Goal: Communication & Community: Answer question/provide support

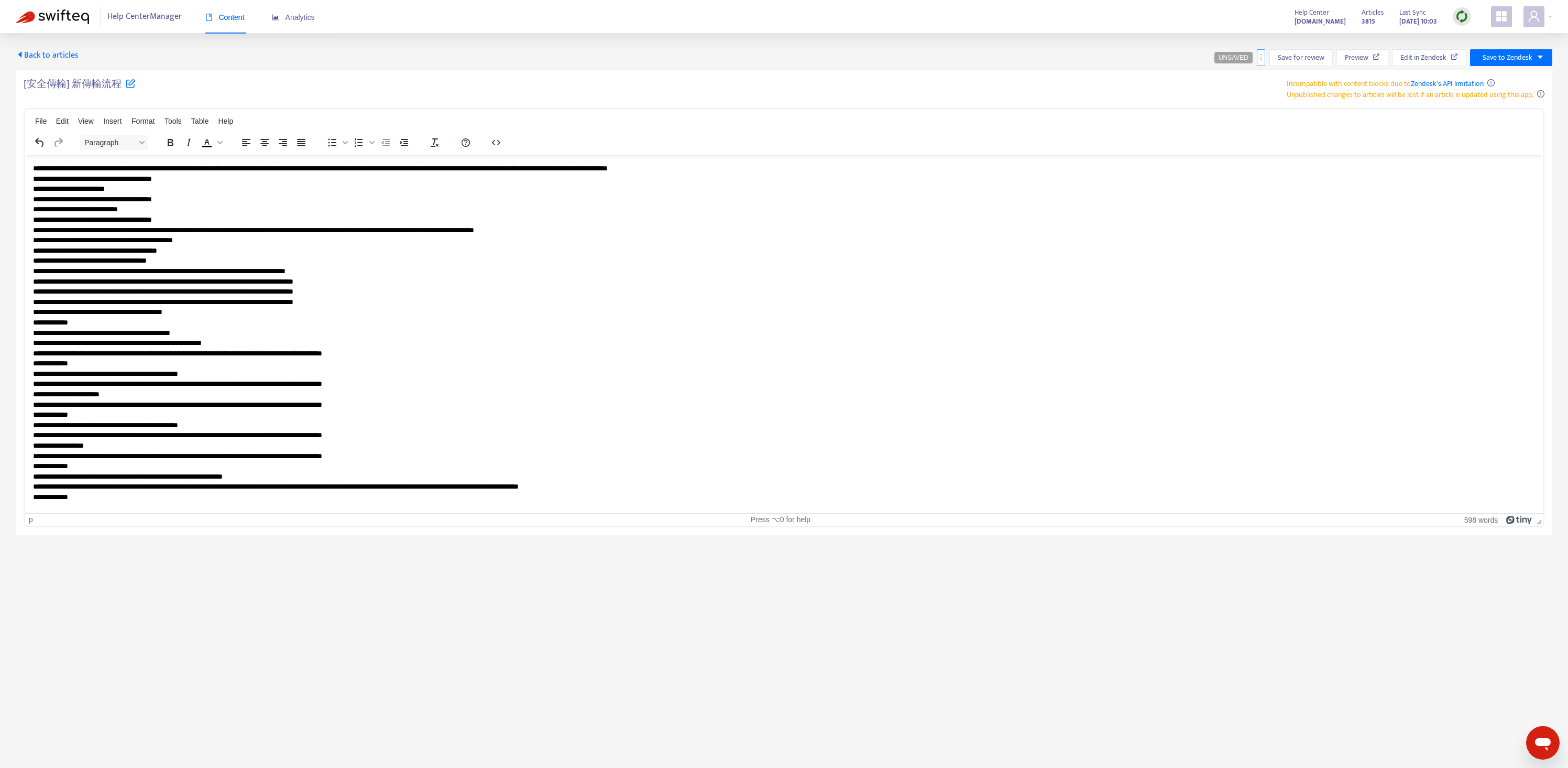
click at [1262, 51] on button "button" at bounding box center [1261, 57] width 9 height 17
click at [1279, 80] on span "Rollback from Zendesk" at bounding box center [1299, 78] width 69 height 12
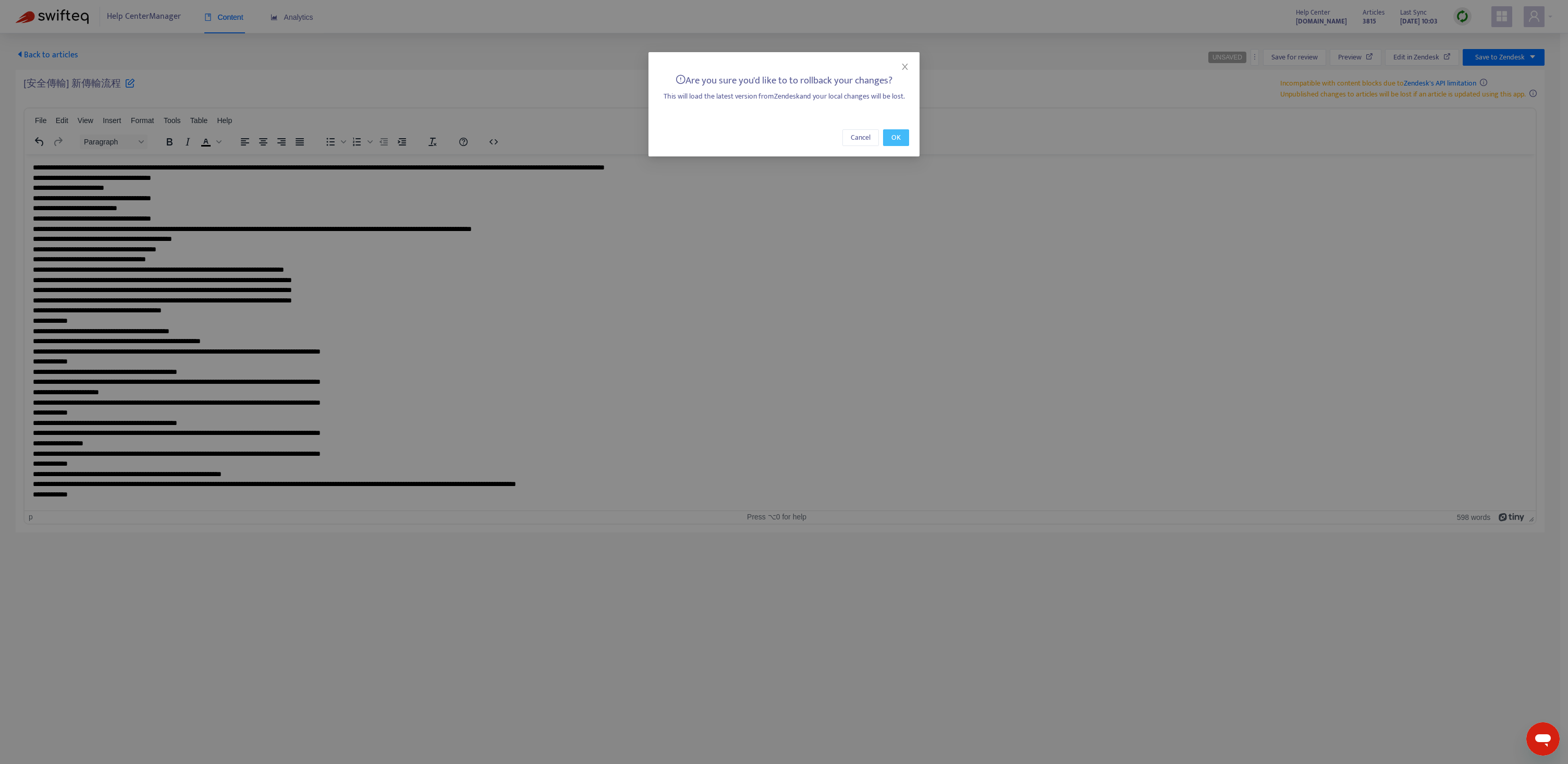
click at [892, 135] on span "OK" at bounding box center [895, 138] width 9 height 12
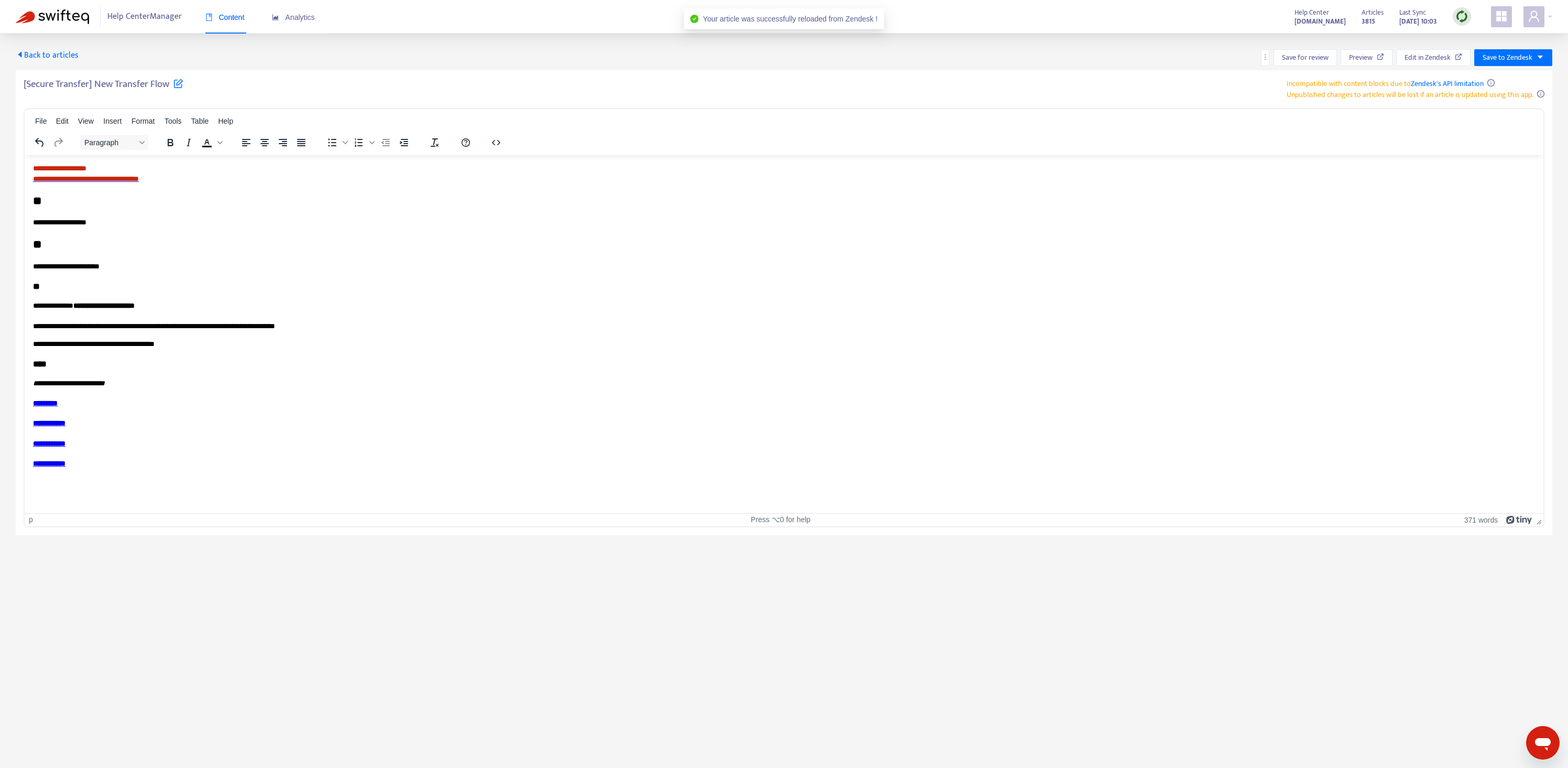
click at [1463, 14] on img at bounding box center [1462, 16] width 13 height 13
click at [1472, 35] on link "Quick Sync" at bounding box center [1483, 38] width 45 height 12
click at [136, 14] on span "Help Center Manager" at bounding box center [145, 17] width 75 height 20
click at [74, 17] on img at bounding box center [53, 17] width 73 height 15
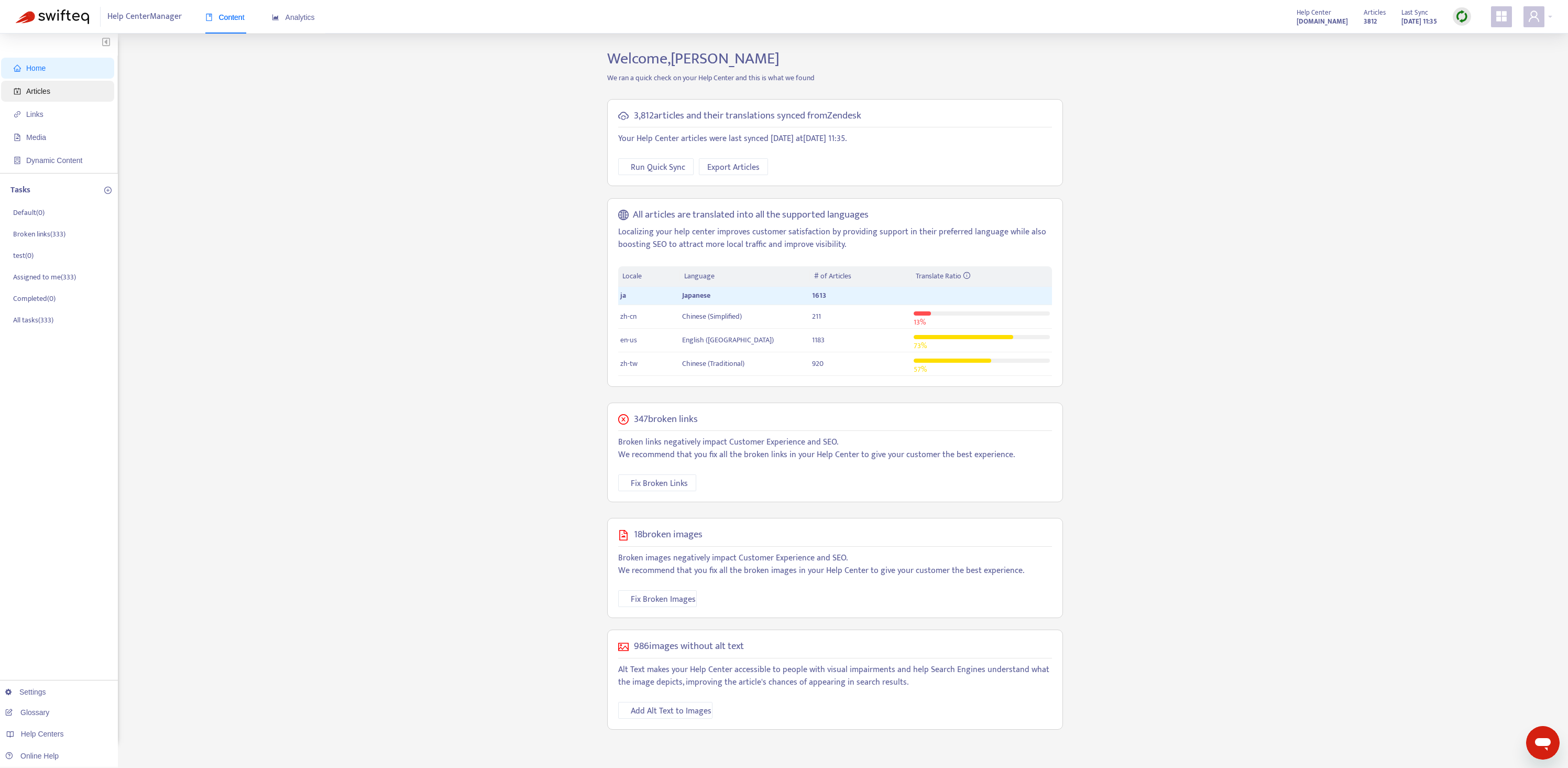
click at [49, 95] on span "Articles" at bounding box center [38, 91] width 24 height 9
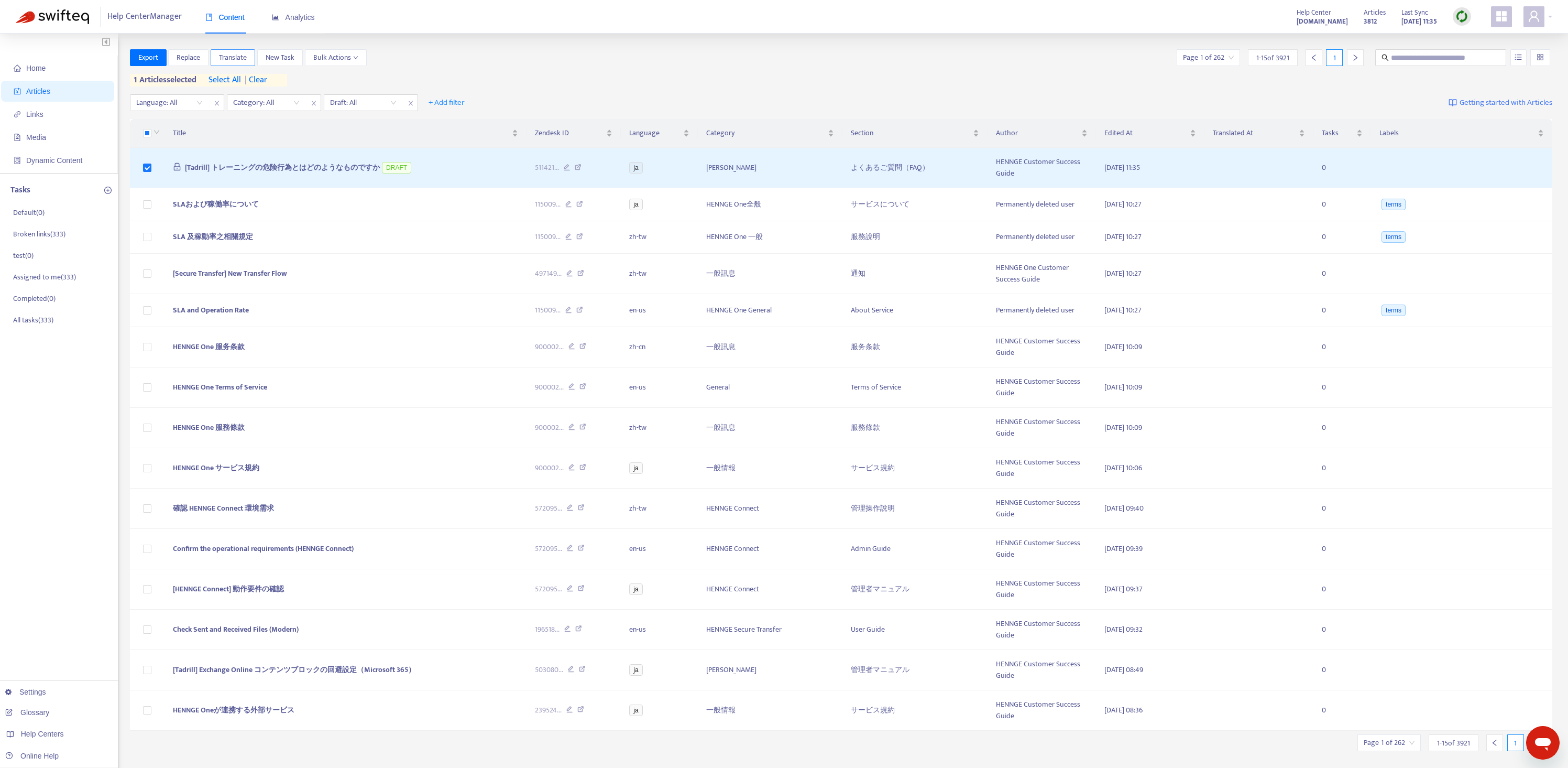
click at [233, 59] on span "Translate" at bounding box center [232, 58] width 28 height 12
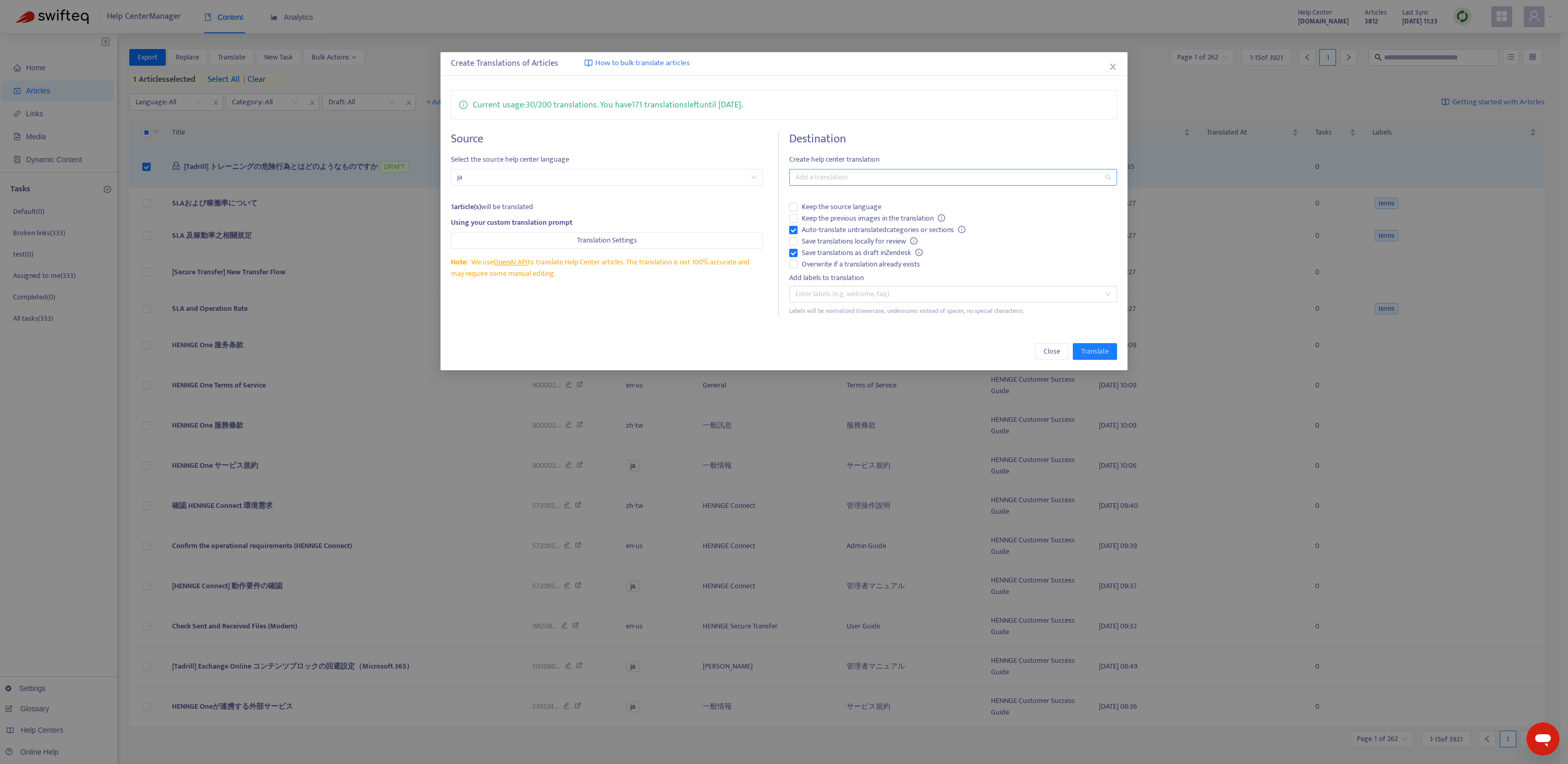
click at [876, 177] on div at bounding box center [948, 177] width 312 height 13
click at [858, 249] on div "English ([GEOGRAPHIC_DATA]) ( en-us )" at bounding box center [953, 248] width 311 height 12
click at [858, 237] on div "Chinese (Traditional) ( zh-tw )" at bounding box center [953, 231] width 311 height 12
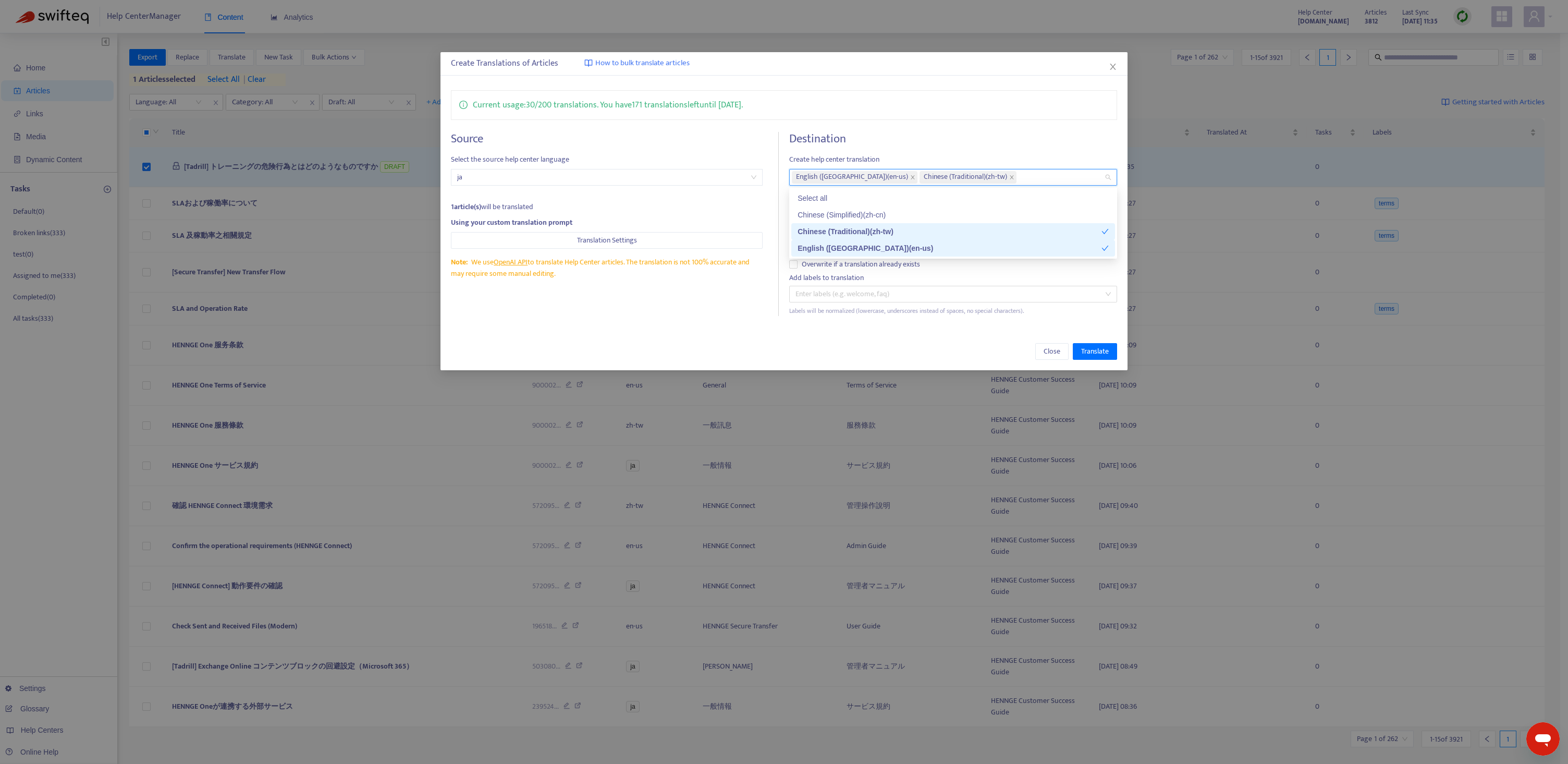
click at [705, 325] on div "Current usage: 30 / 200 translations . You have 171 translations left until [DA…" at bounding box center [785, 203] width 688 height 247
click at [828, 241] on span "Save translations locally for review" at bounding box center [859, 241] width 124 height 12
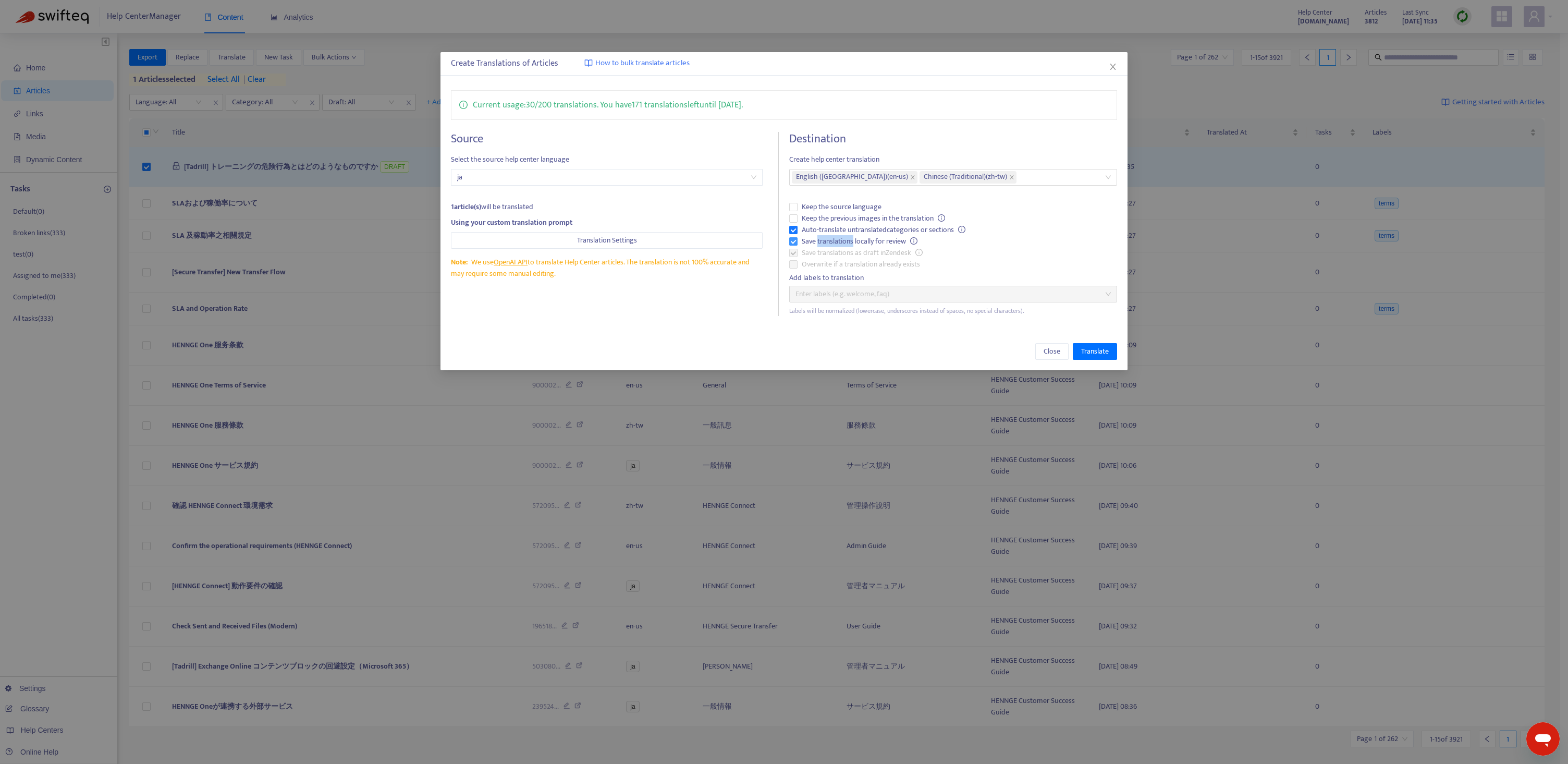
click at [828, 241] on span "Save translations locally for review" at bounding box center [859, 241] width 124 height 12
click at [911, 340] on div "Close Translate" at bounding box center [785, 351] width 688 height 38
click at [1097, 346] on span "Translate" at bounding box center [1094, 351] width 27 height 12
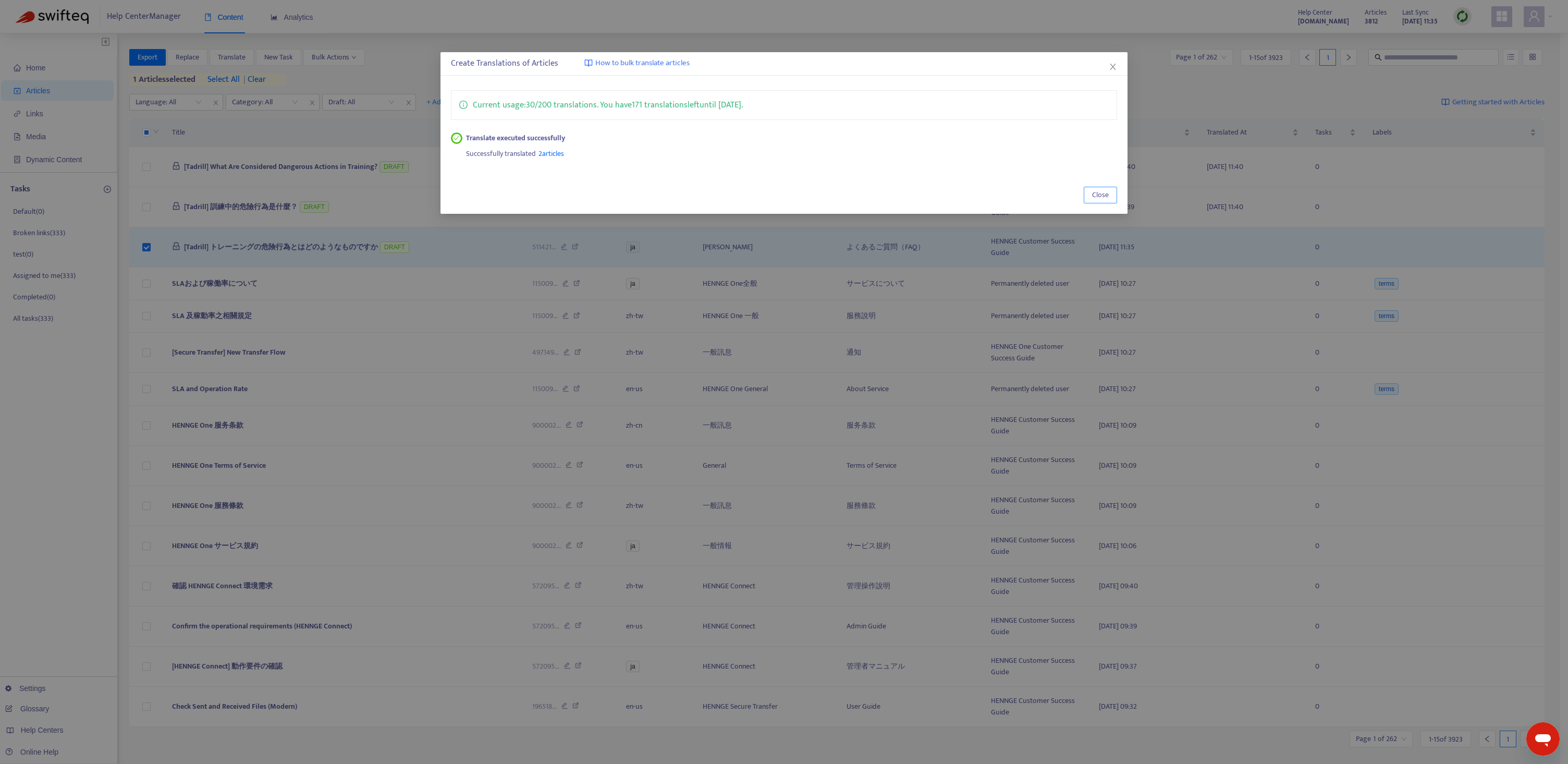
click at [1101, 196] on span "Close" at bounding box center [1100, 195] width 16 height 12
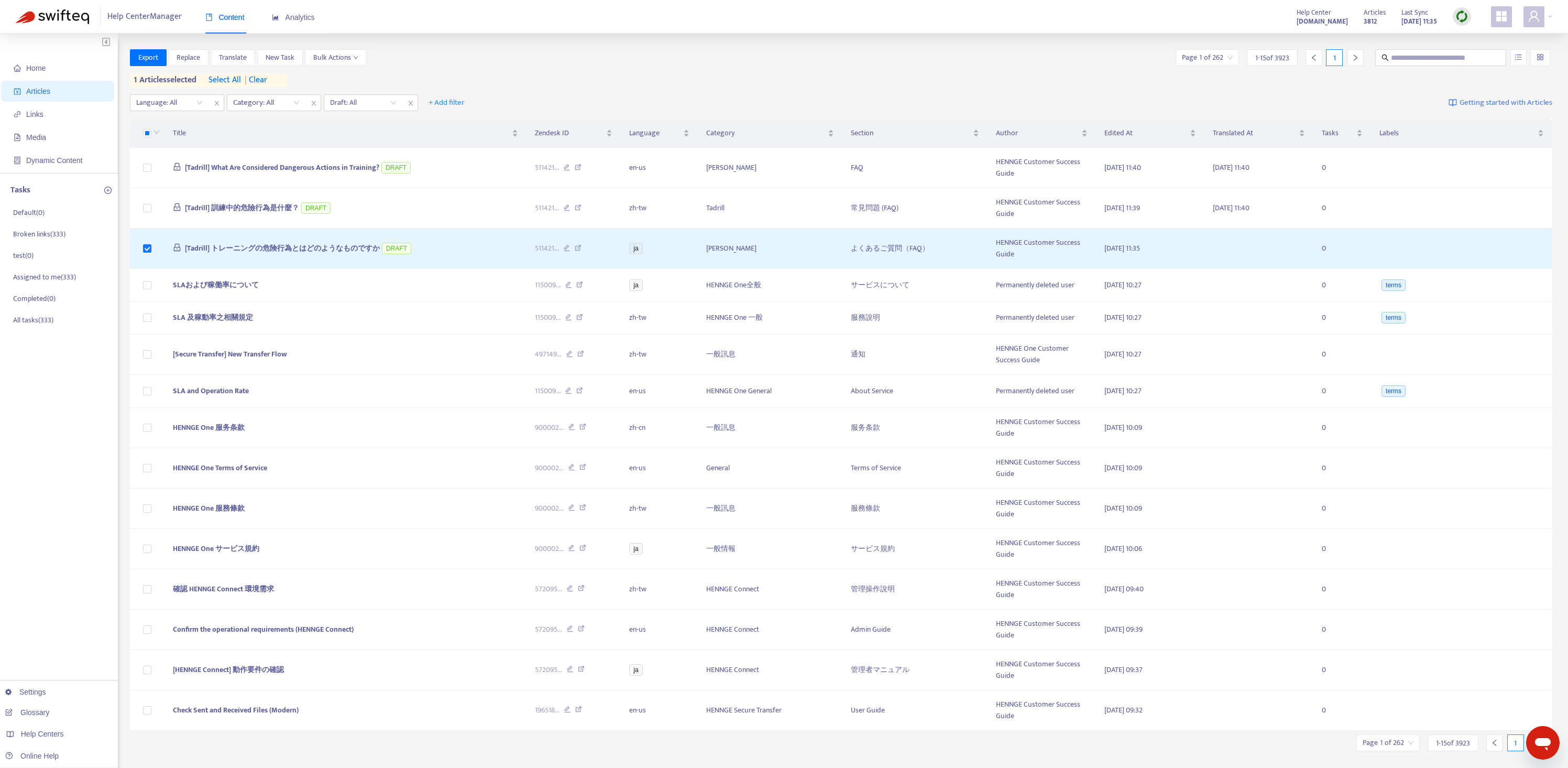
click at [1545, 746] on icon "Open messaging window" at bounding box center [1543, 742] width 19 height 19
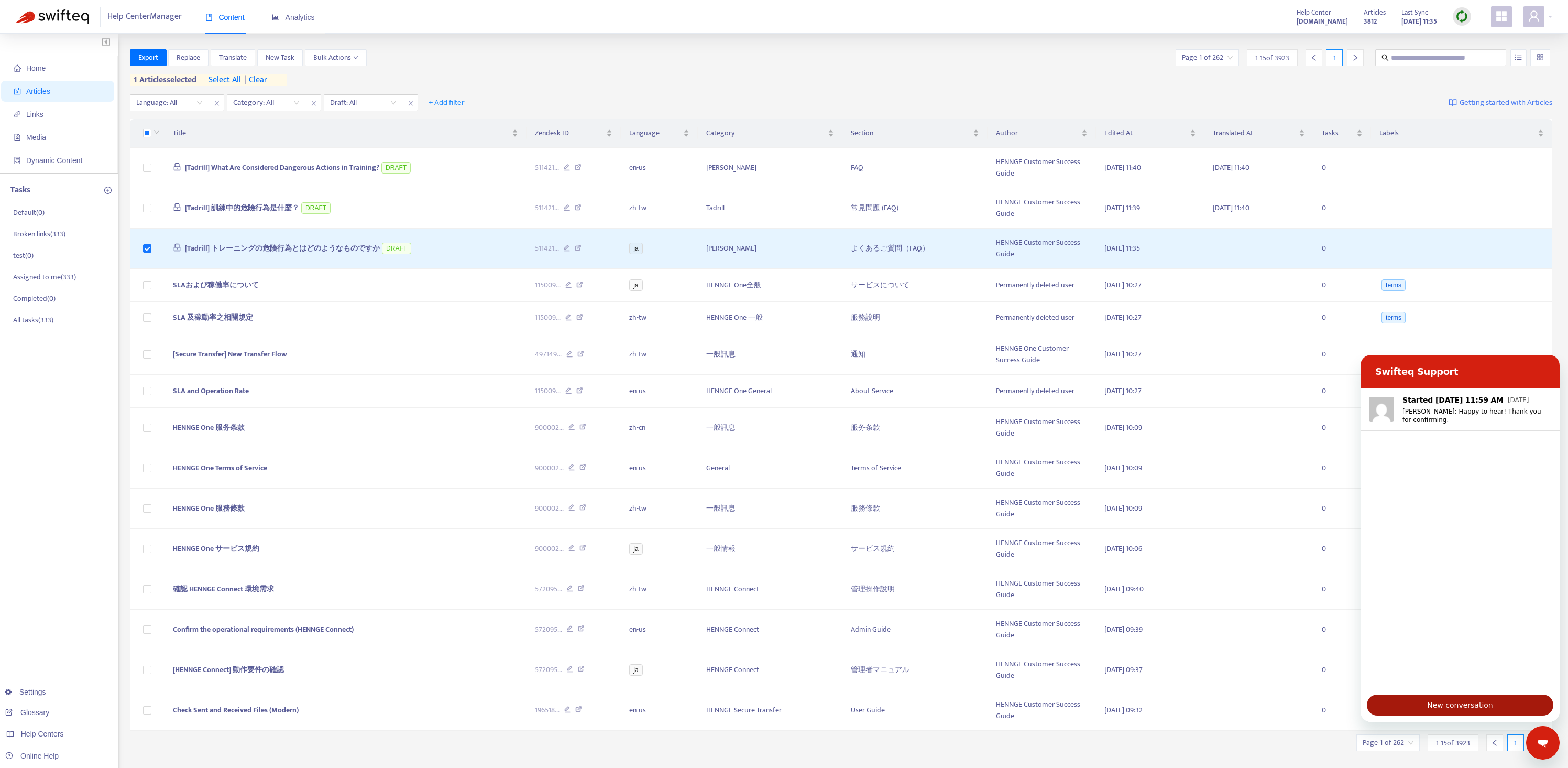
click at [1441, 703] on span "New conversation" at bounding box center [1460, 705] width 65 height 13
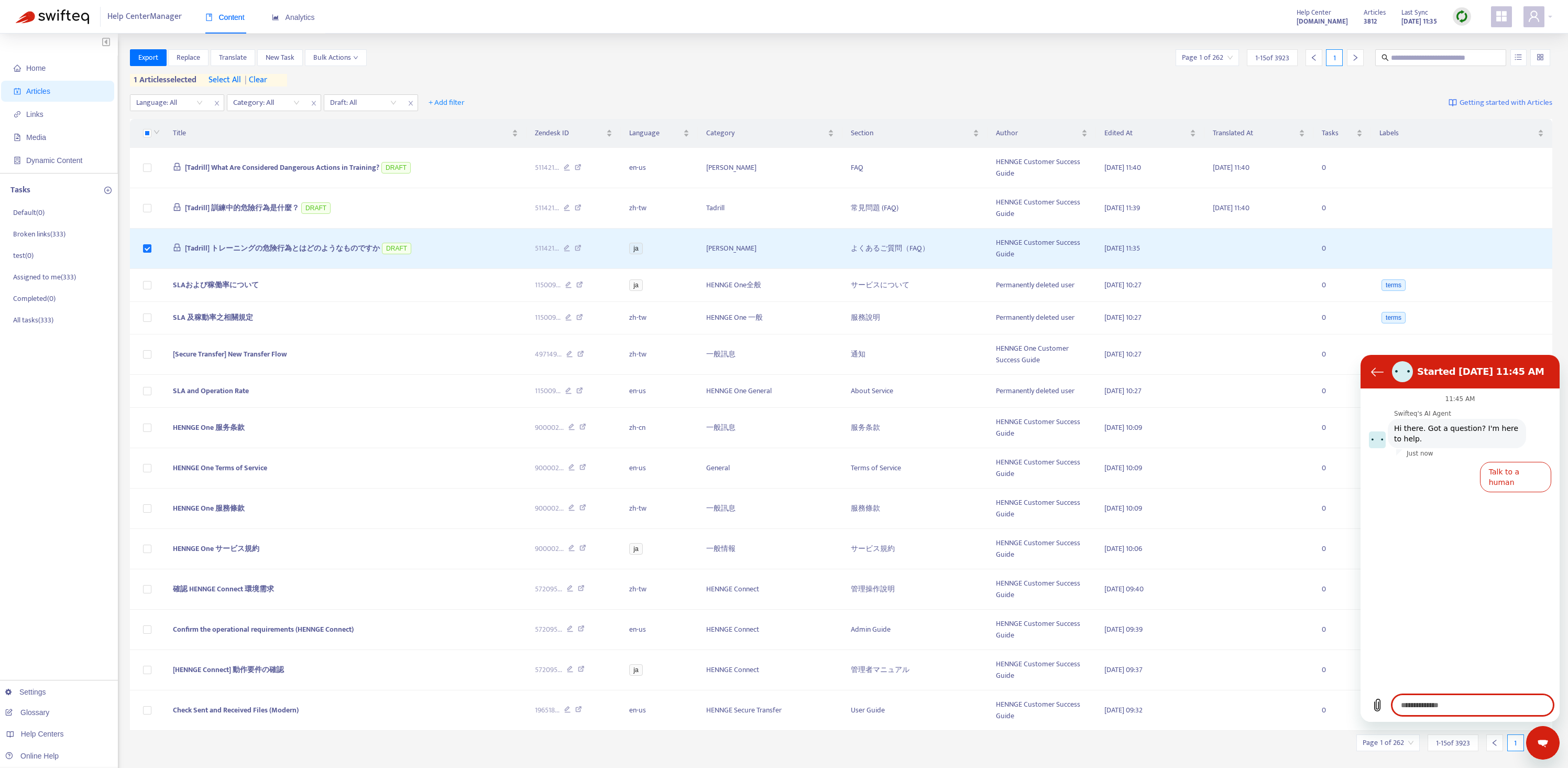
click at [1418, 707] on textarea at bounding box center [1473, 705] width 162 height 21
click at [240, 60] on span "Translate" at bounding box center [232, 58] width 28 height 12
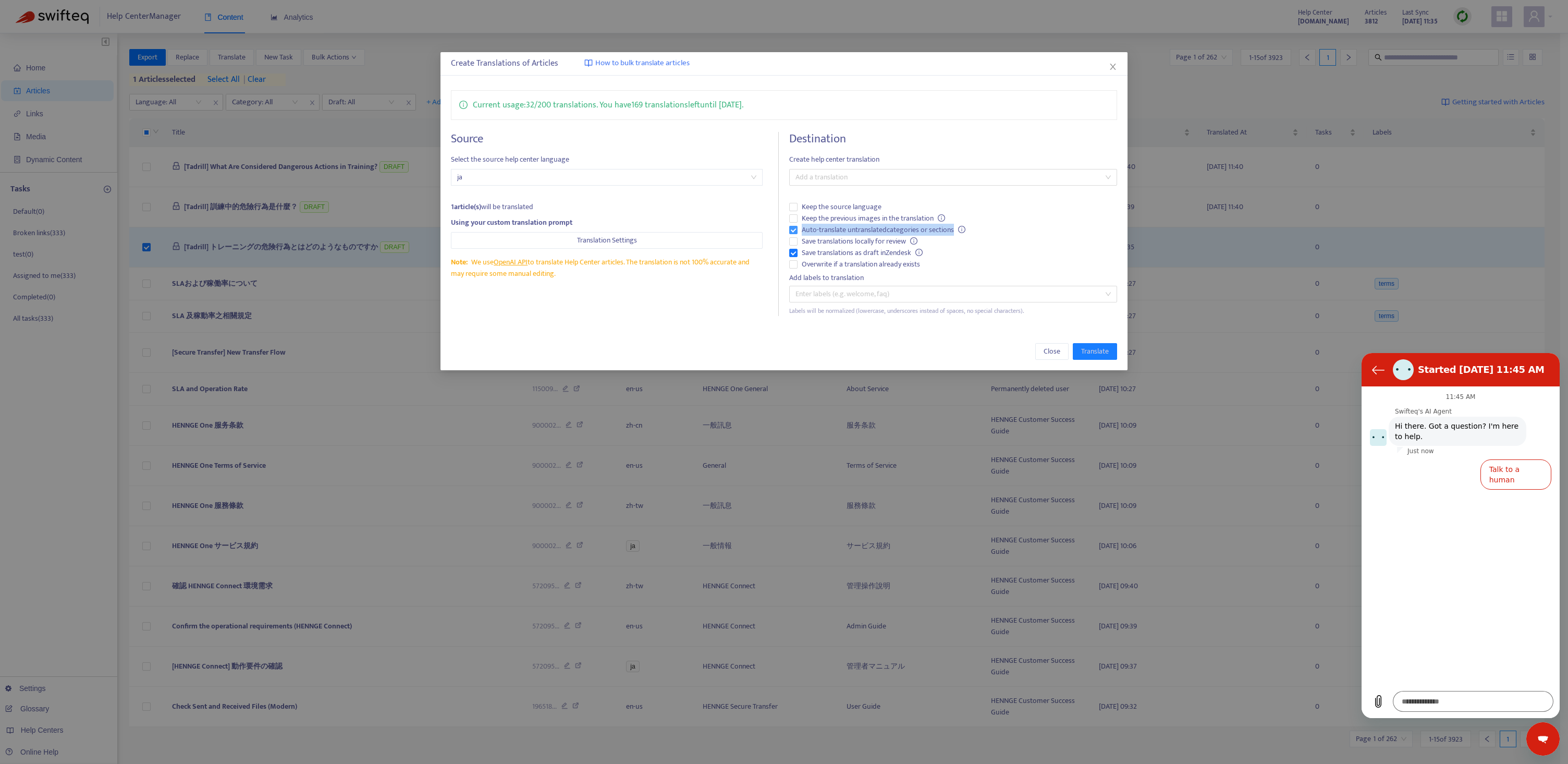
drag, startPoint x: 802, startPoint y: 230, endPoint x: 955, endPoint y: 231, distance: 153.0
click at [955, 231] on span "Auto-translate untranslated categories or sections" at bounding box center [883, 230] width 172 height 12
copy span "Auto-translate untranslated categories or sections"
drag, startPoint x: 802, startPoint y: 251, endPoint x: 911, endPoint y: 251, distance: 109.0
click at [911, 251] on span "Save translations as draft in Zendesk" at bounding box center [862, 253] width 129 height 12
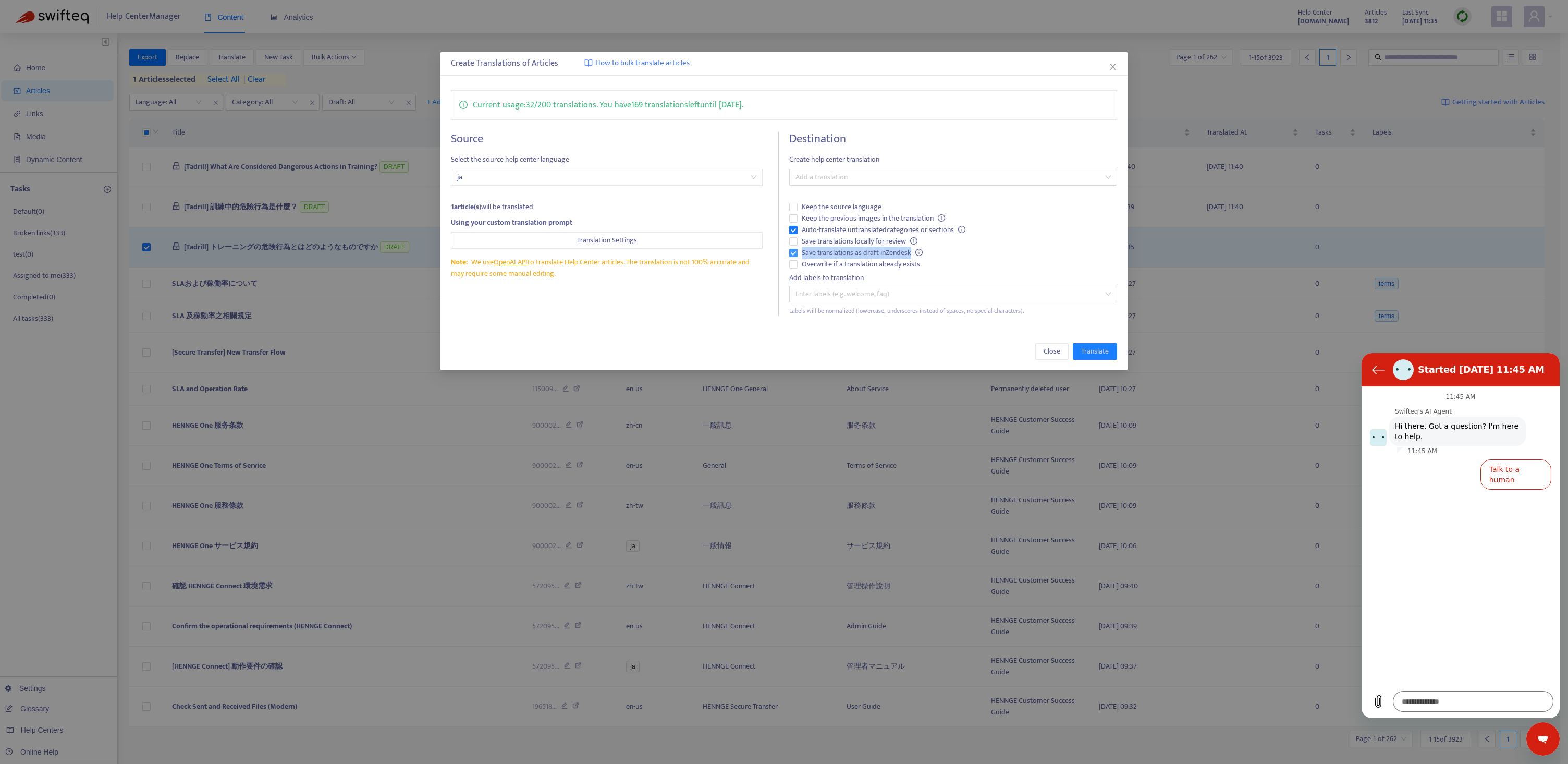
copy span "Save translations as draft in Zendesk"
drag, startPoint x: 802, startPoint y: 242, endPoint x: 906, endPoint y: 241, distance: 104.0
click at [906, 241] on span "Save translations locally for review" at bounding box center [859, 241] width 124 height 12
copy span "Save translations locally for review"
type textarea "*"
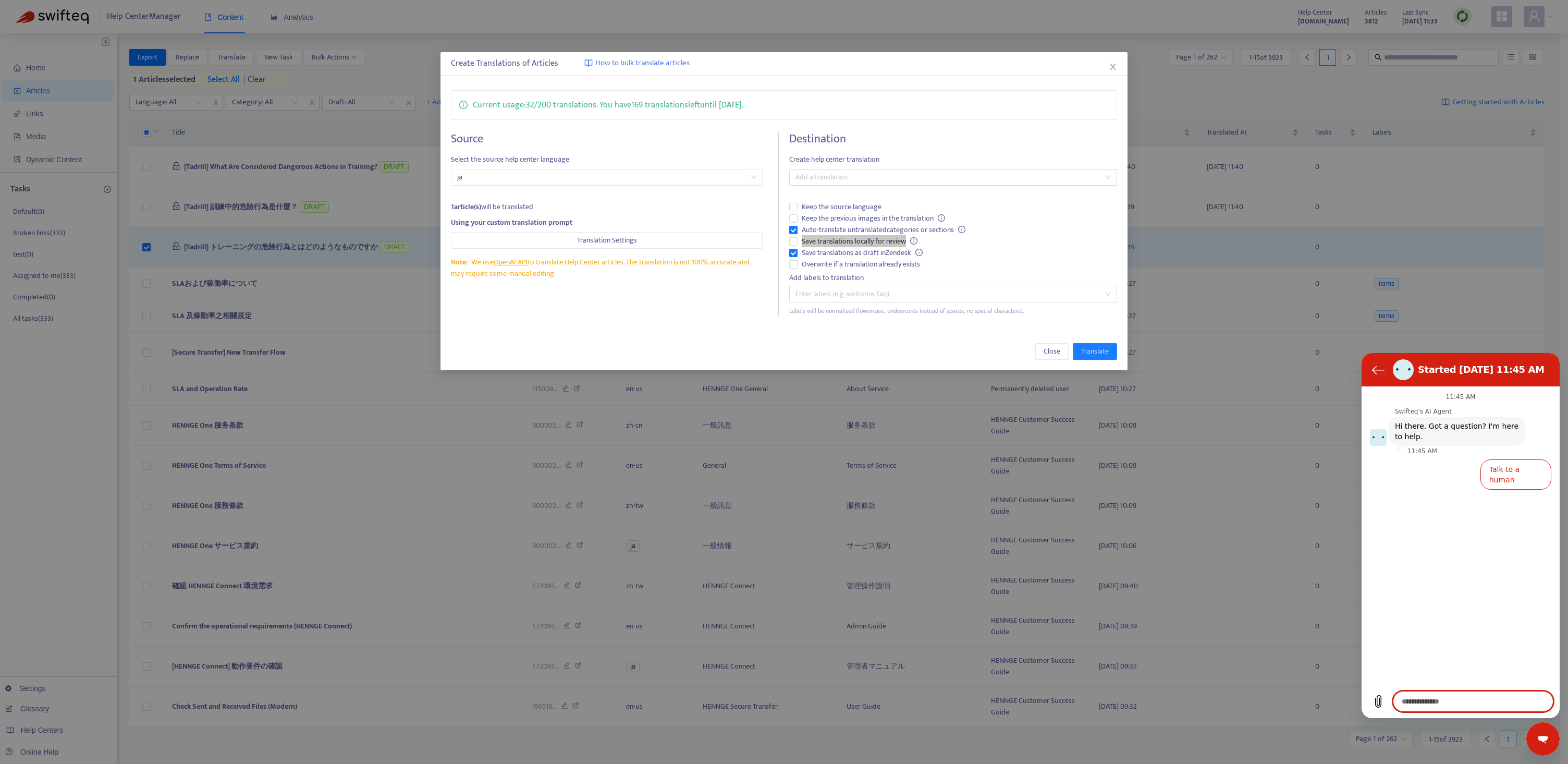
click at [1446, 699] on textarea at bounding box center [1473, 701] width 161 height 21
type textarea "**********"
type textarea "*"
type textarea "**********"
type textarea "*"
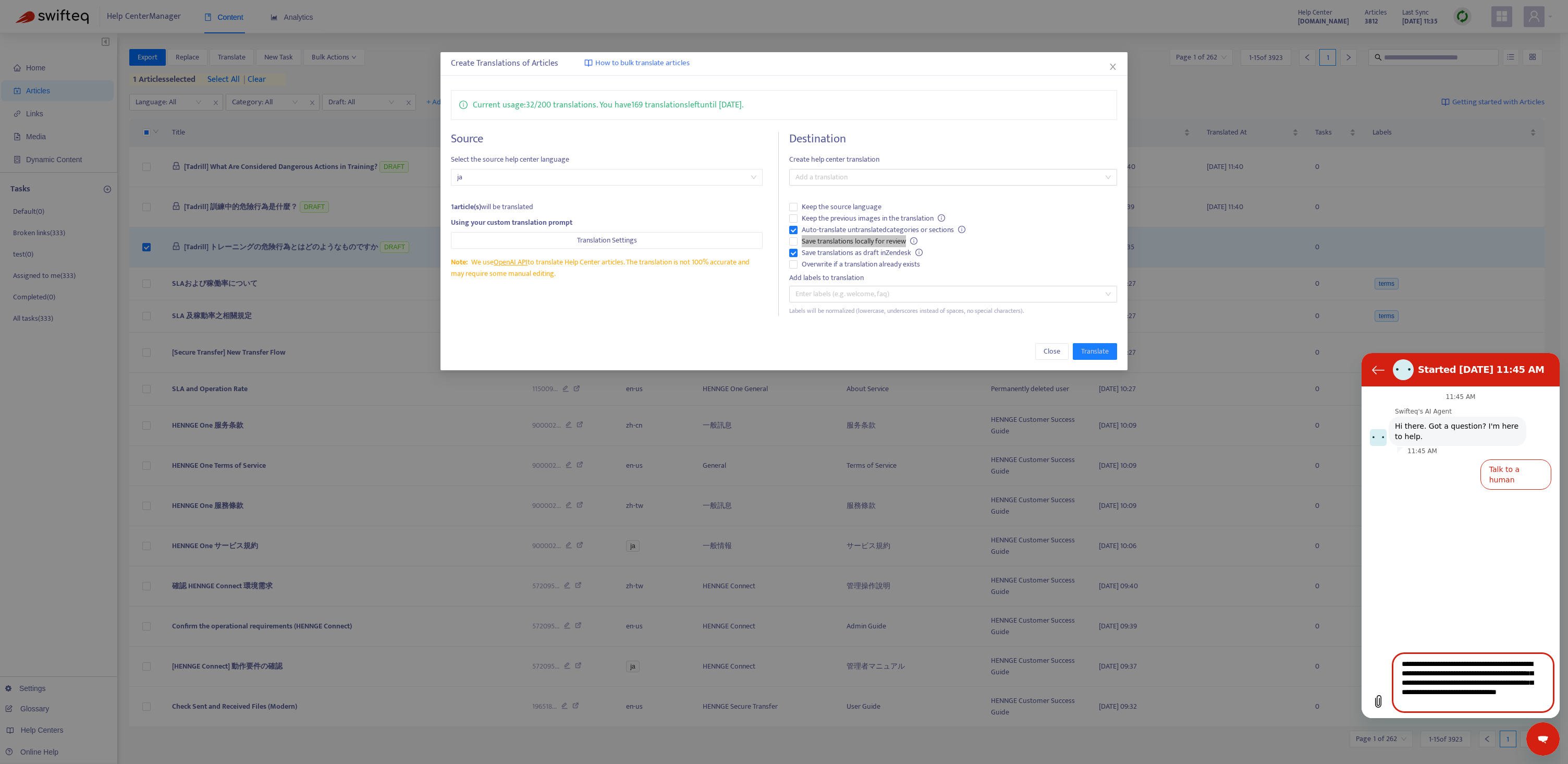
scroll to position [4, 0]
type textarea "**********"
type textarea "*"
paste textarea "**********"
type textarea "**********"
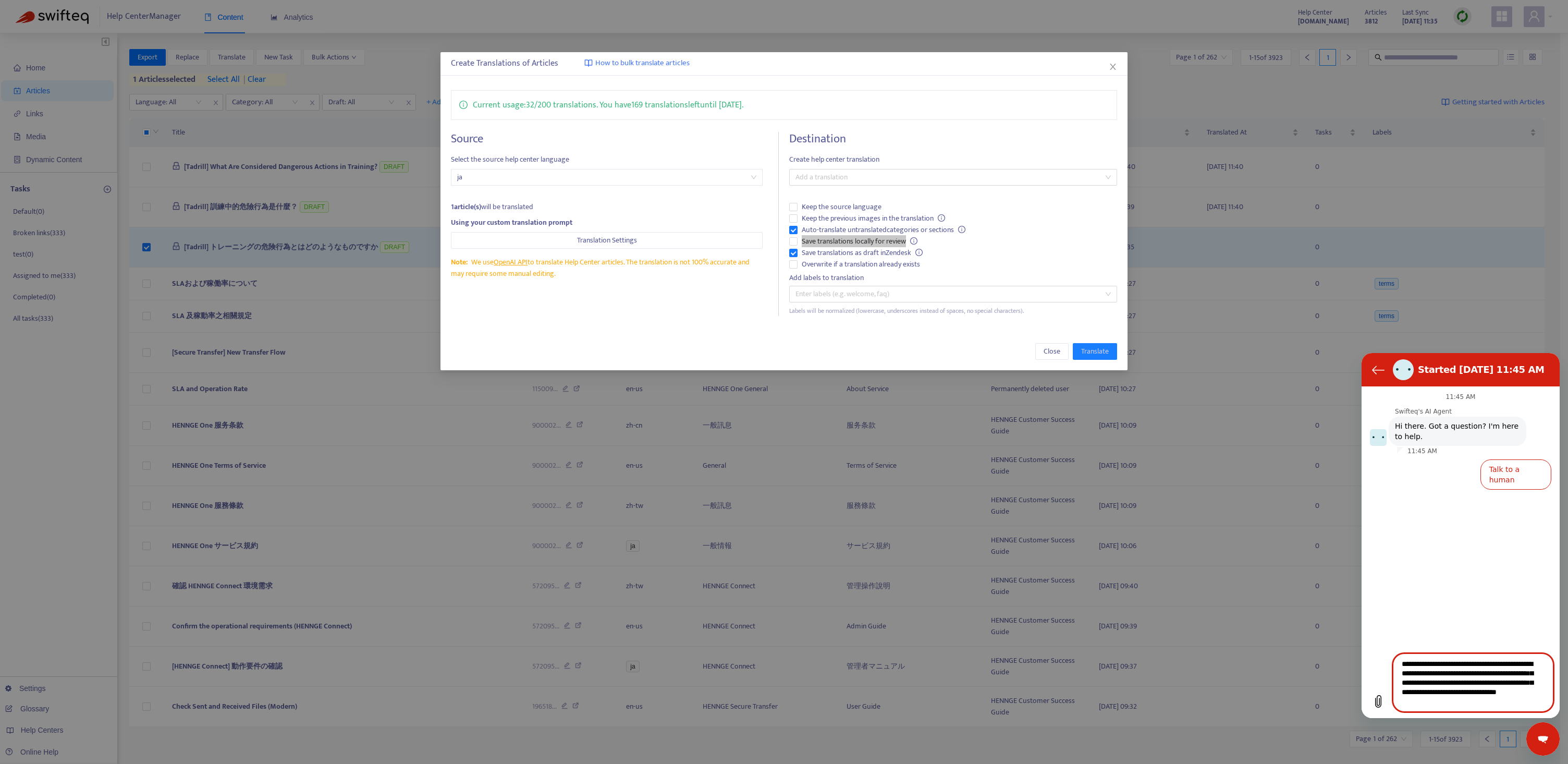
type textarea "*"
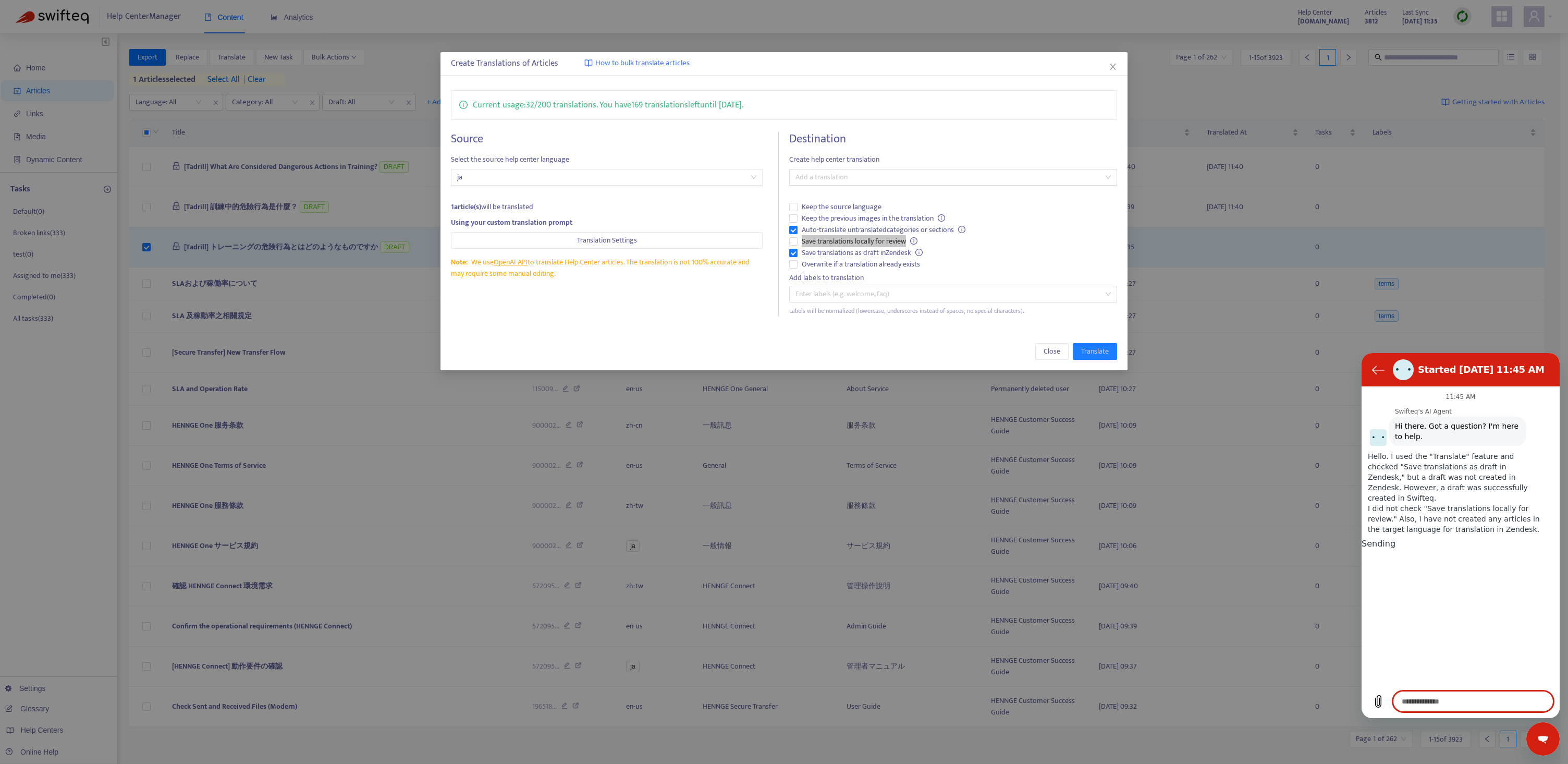
scroll to position [0, 0]
type textarea "*"
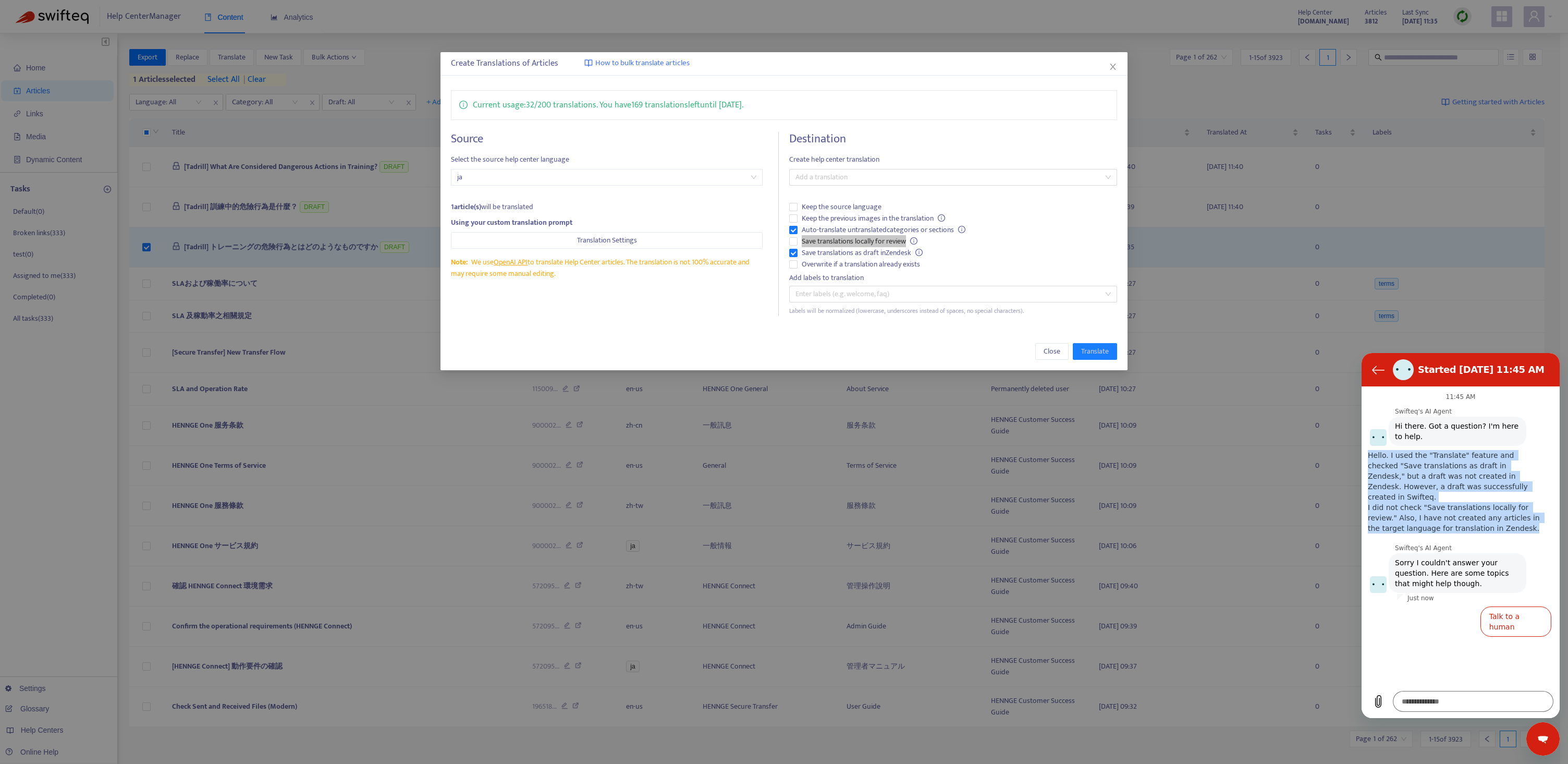
drag, startPoint x: 1535, startPoint y: 544, endPoint x: 1409, endPoint y: 462, distance: 150.3
click at [1409, 462] on span "Hello. I used the "Translate" feature and checked "Save translations as draft i…" at bounding box center [1456, 491] width 186 height 92
copy span "Hello. I used the "Translate" feature and checked "Save translations as draft i…"
click at [1521, 634] on button "Talk to a human" at bounding box center [1516, 622] width 71 height 30
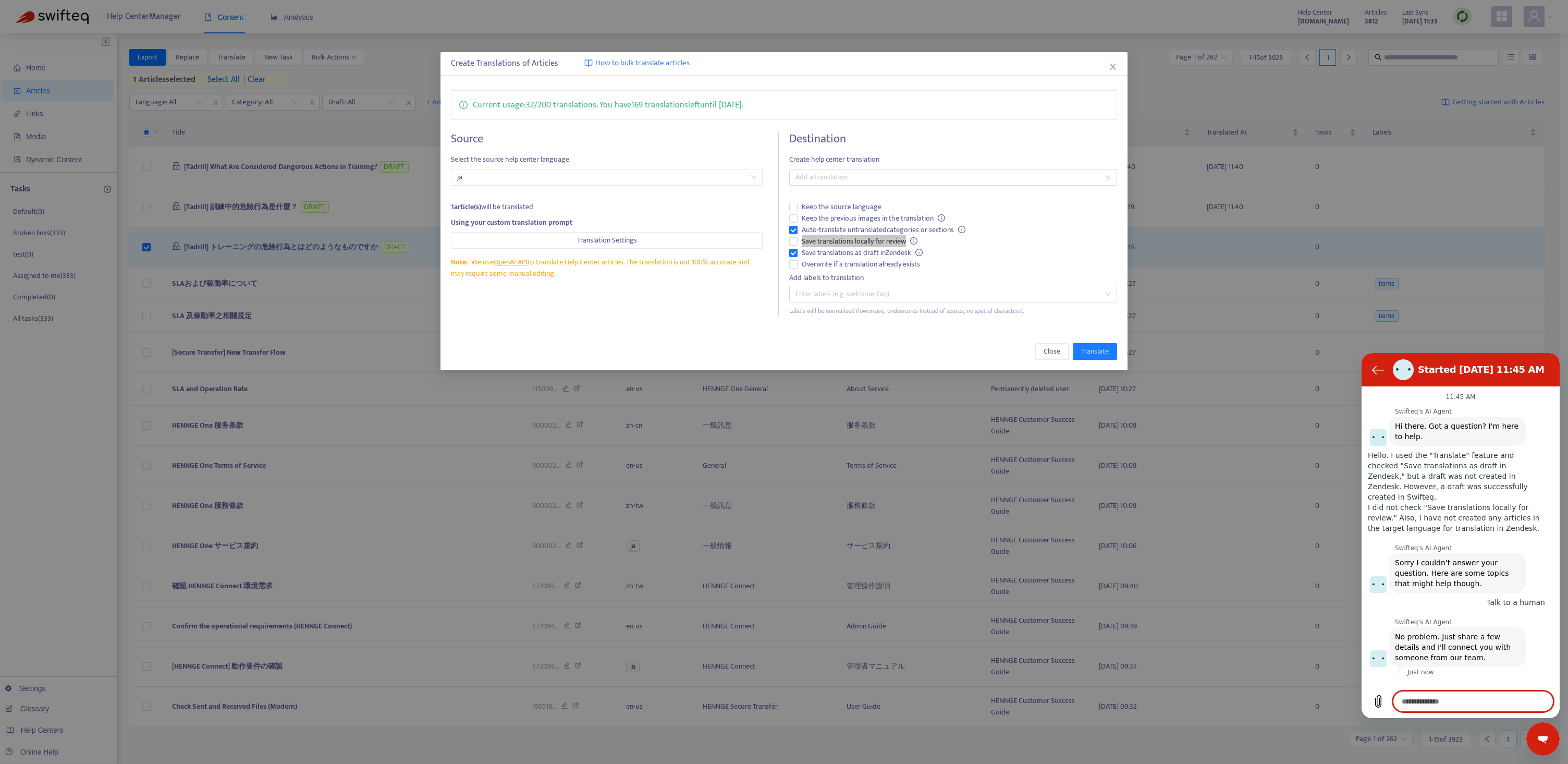
type textarea "*"
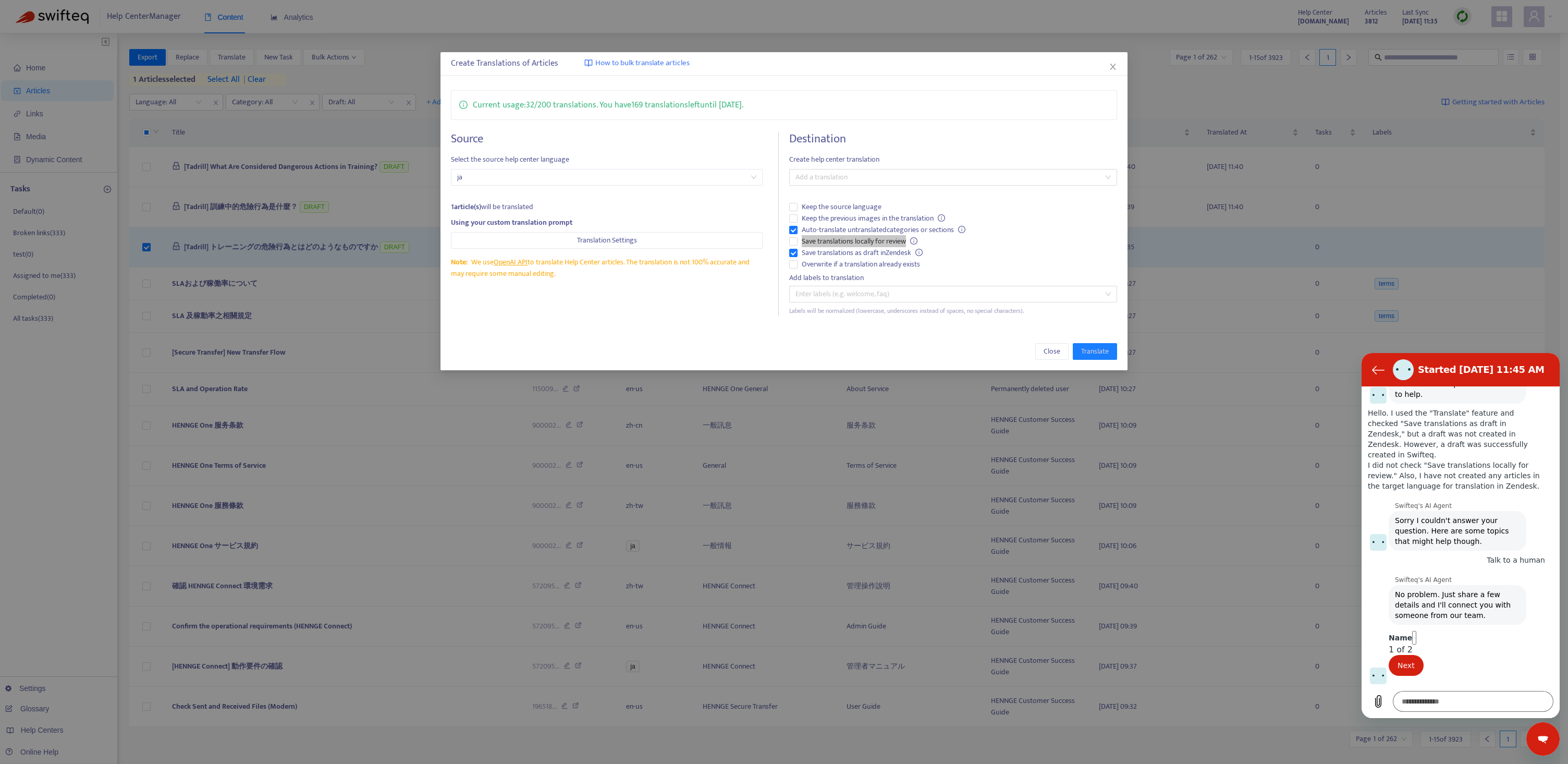
scroll to position [97, 0]
type input "*"
drag, startPoint x: 1488, startPoint y: 586, endPoint x: 1396, endPoint y: 561, distance: 95.3
click at [1396, 585] on span "No problem. Just share a few details and I'll connect you with someone from our…" at bounding box center [1457, 605] width 133 height 40
copy span "No problem. Just share a few details and I'll connect you with someone from our…"
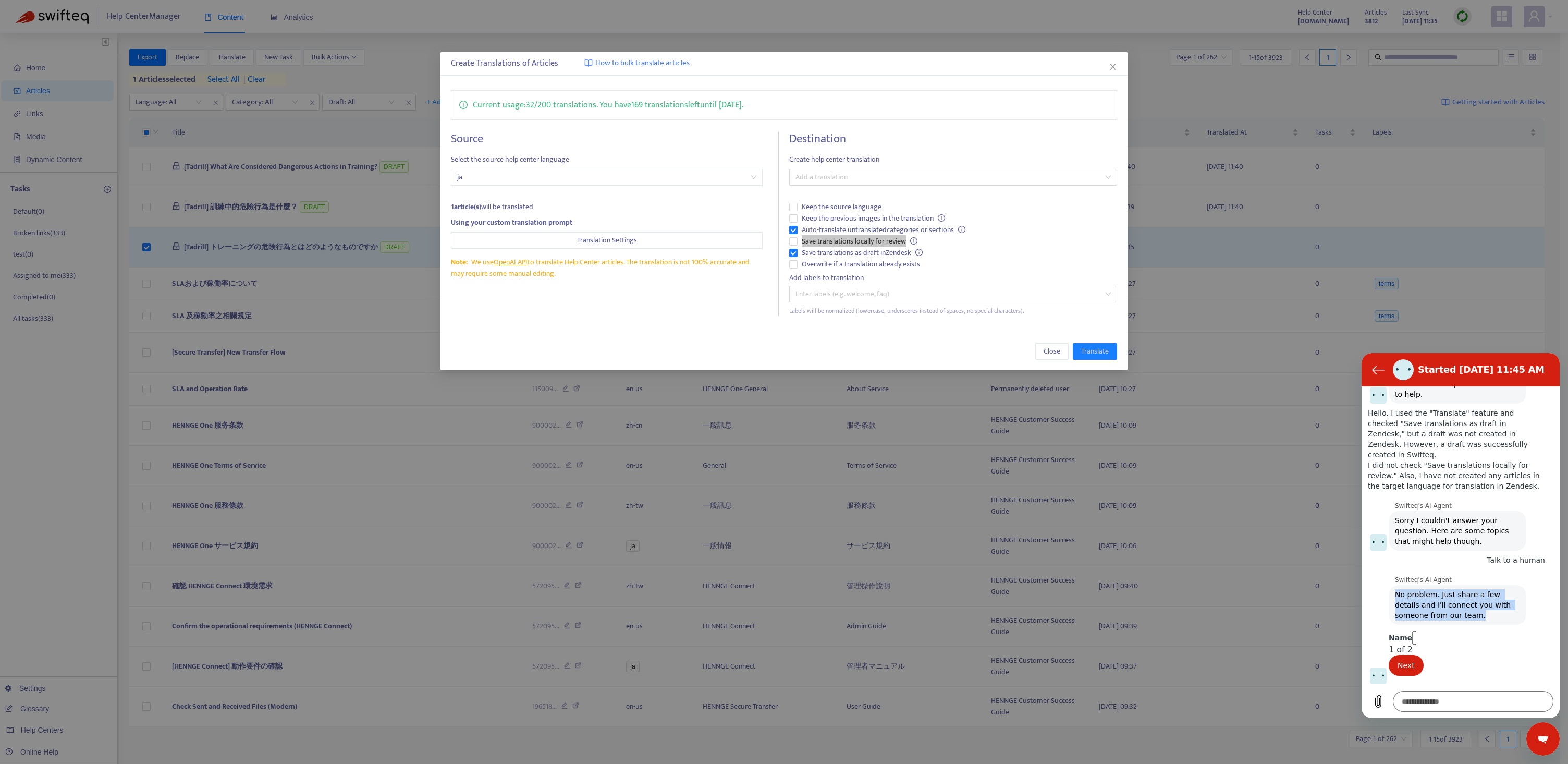
type textarea "*"
click at [1416, 641] on input "Name" at bounding box center [1414, 637] width 4 height 13
type input "**********"
click at [1415, 660] on span "Next" at bounding box center [1406, 665] width 17 height 13
type textarea "*"
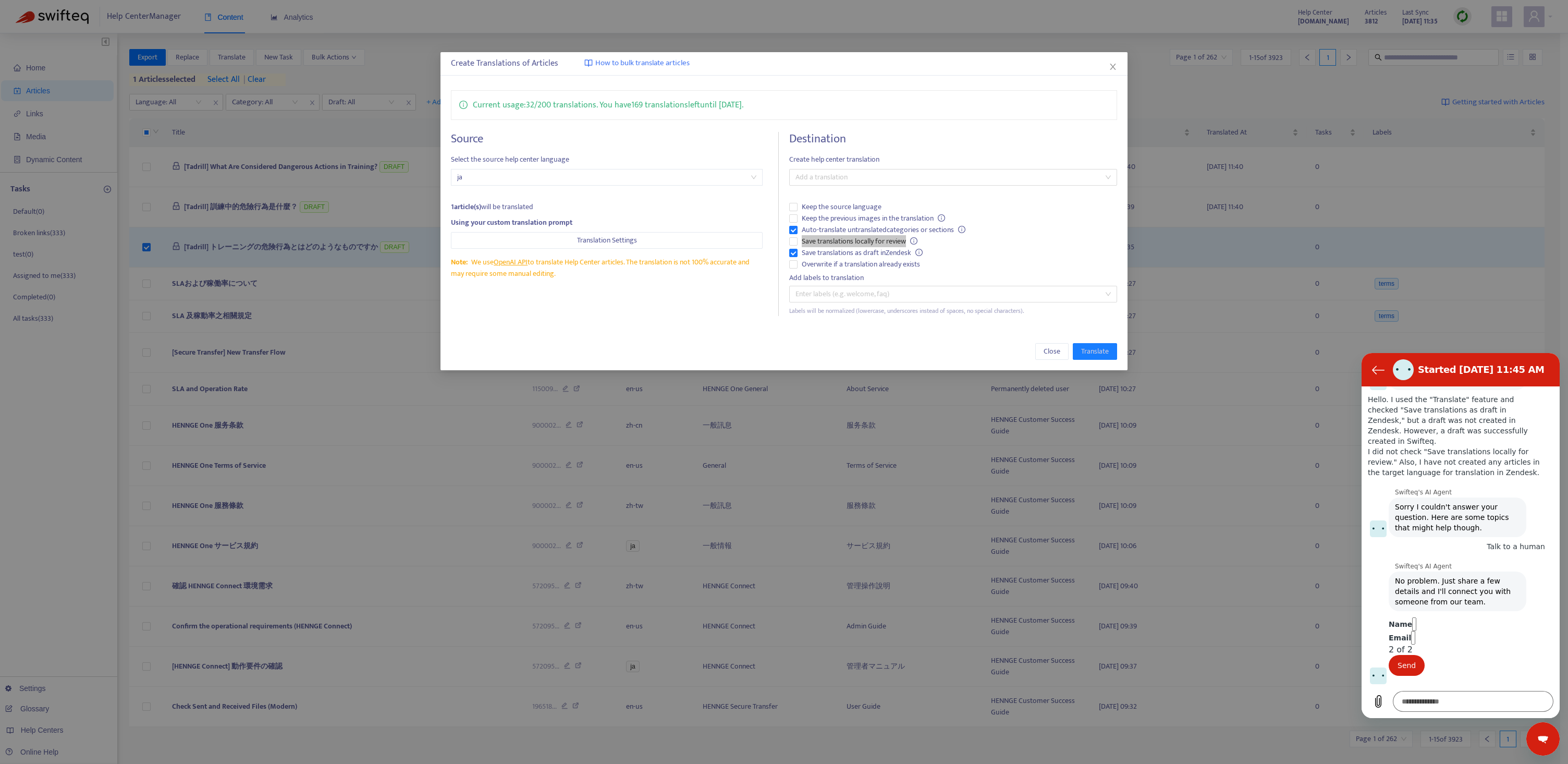
scroll to position [142, 0]
click at [1415, 635] on input "Email" at bounding box center [1413, 637] width 4 height 13
type input "*"
type input "**********"
click at [1416, 663] on span "Send" at bounding box center [1407, 665] width 18 height 13
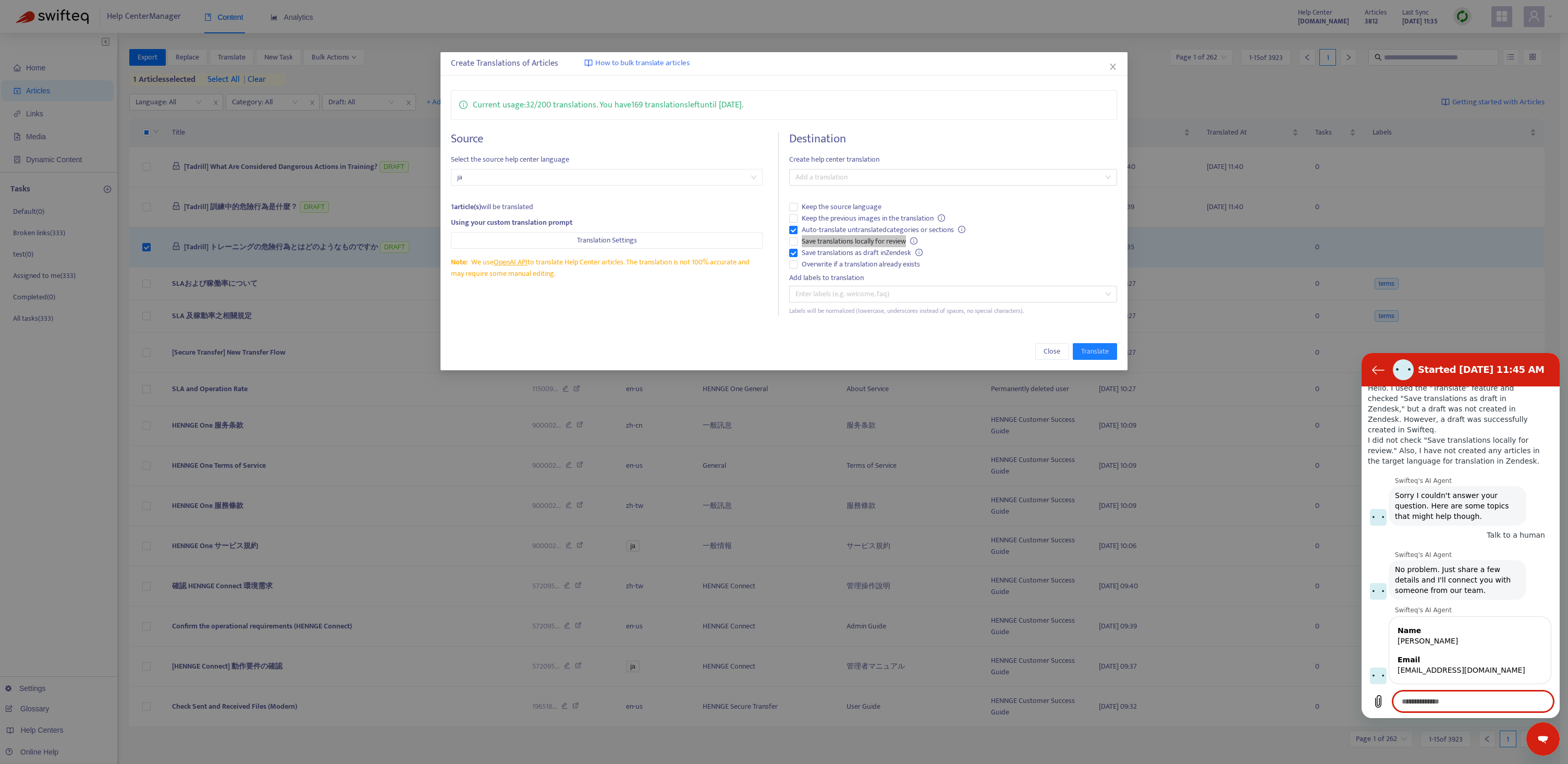
scroll to position [113, 0]
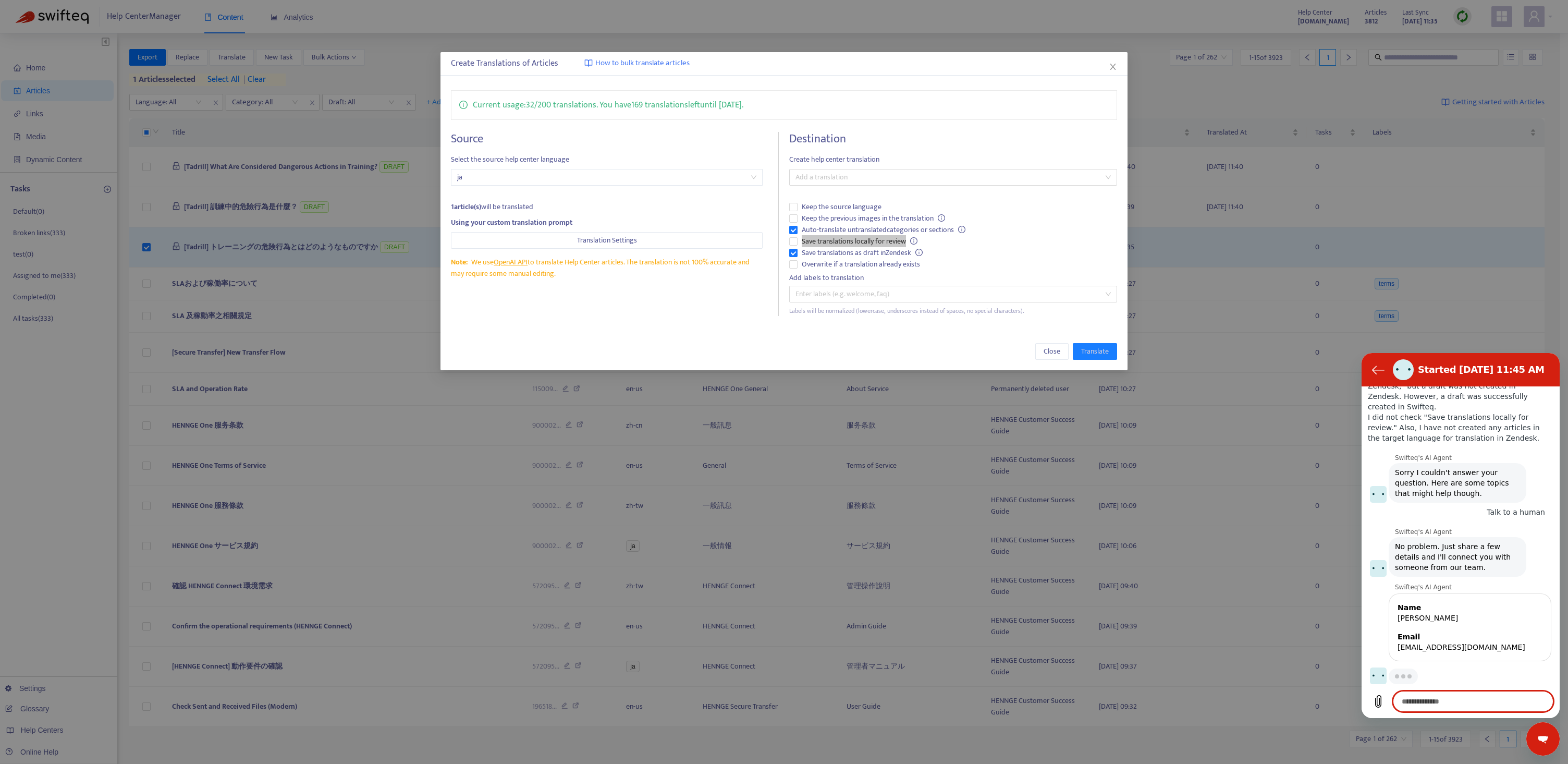
click at [1465, 701] on textarea at bounding box center [1473, 701] width 161 height 21
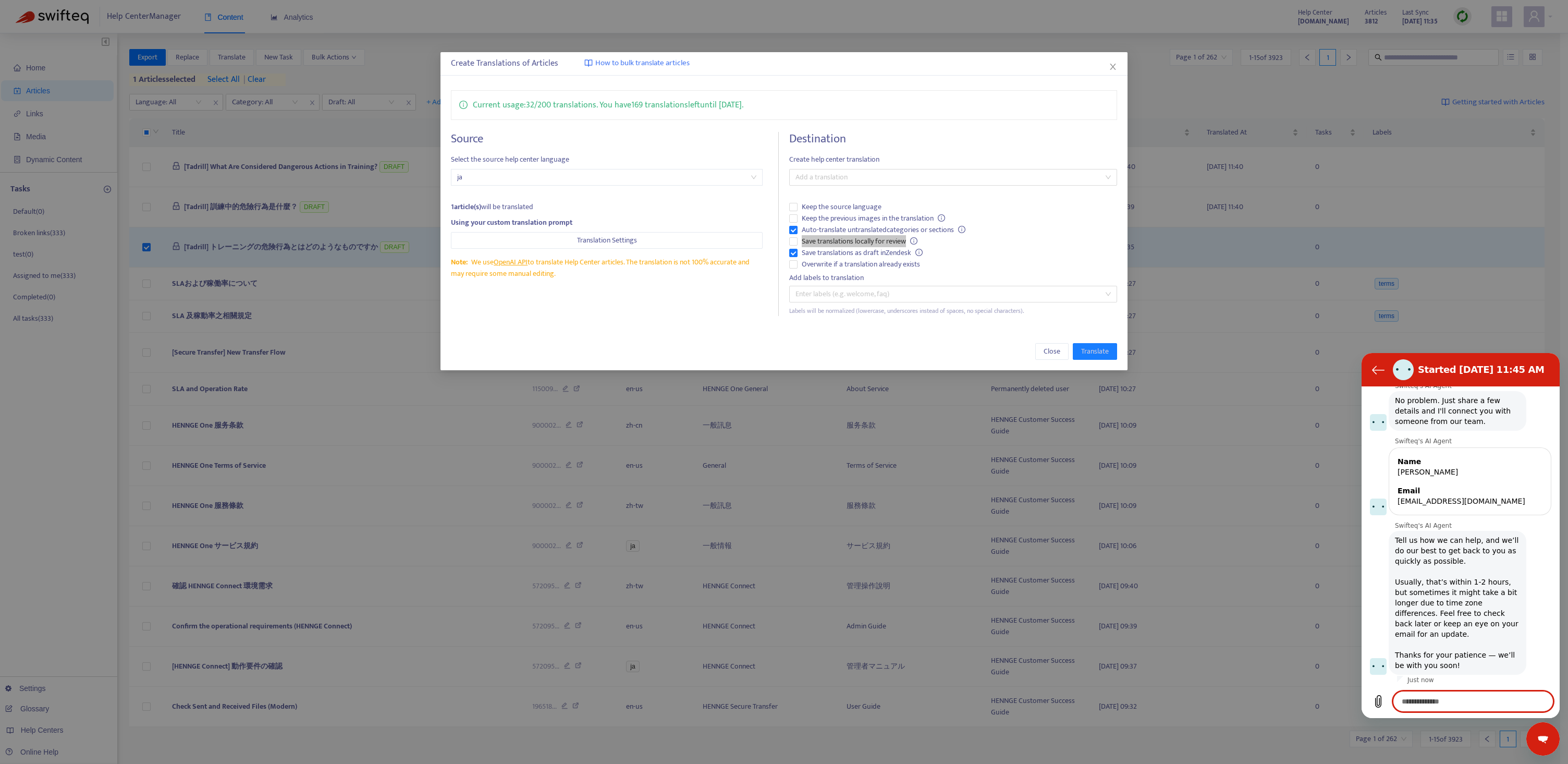
scroll to position [261, 0]
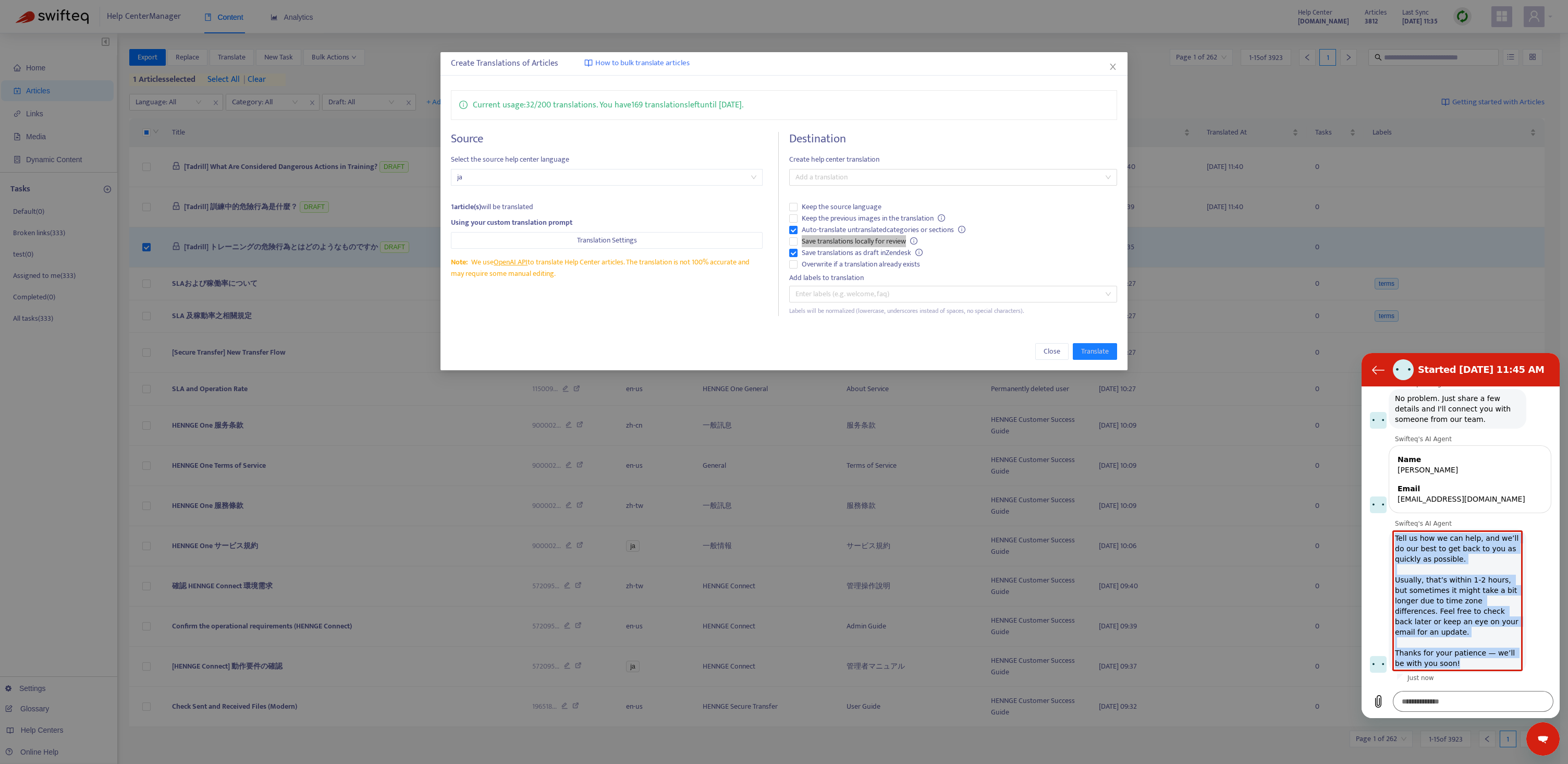
drag, startPoint x: 1395, startPoint y: 536, endPoint x: 1472, endPoint y: 666, distance: 151.1
click at [1472, 666] on span "Tell us how we can help, and we’ll do our best to get back to you as quickly as…" at bounding box center [1457, 600] width 133 height 144
copy span "Tell us how we can help, and we’ll do our best to get back to you as quickly as…"
type textarea "*"
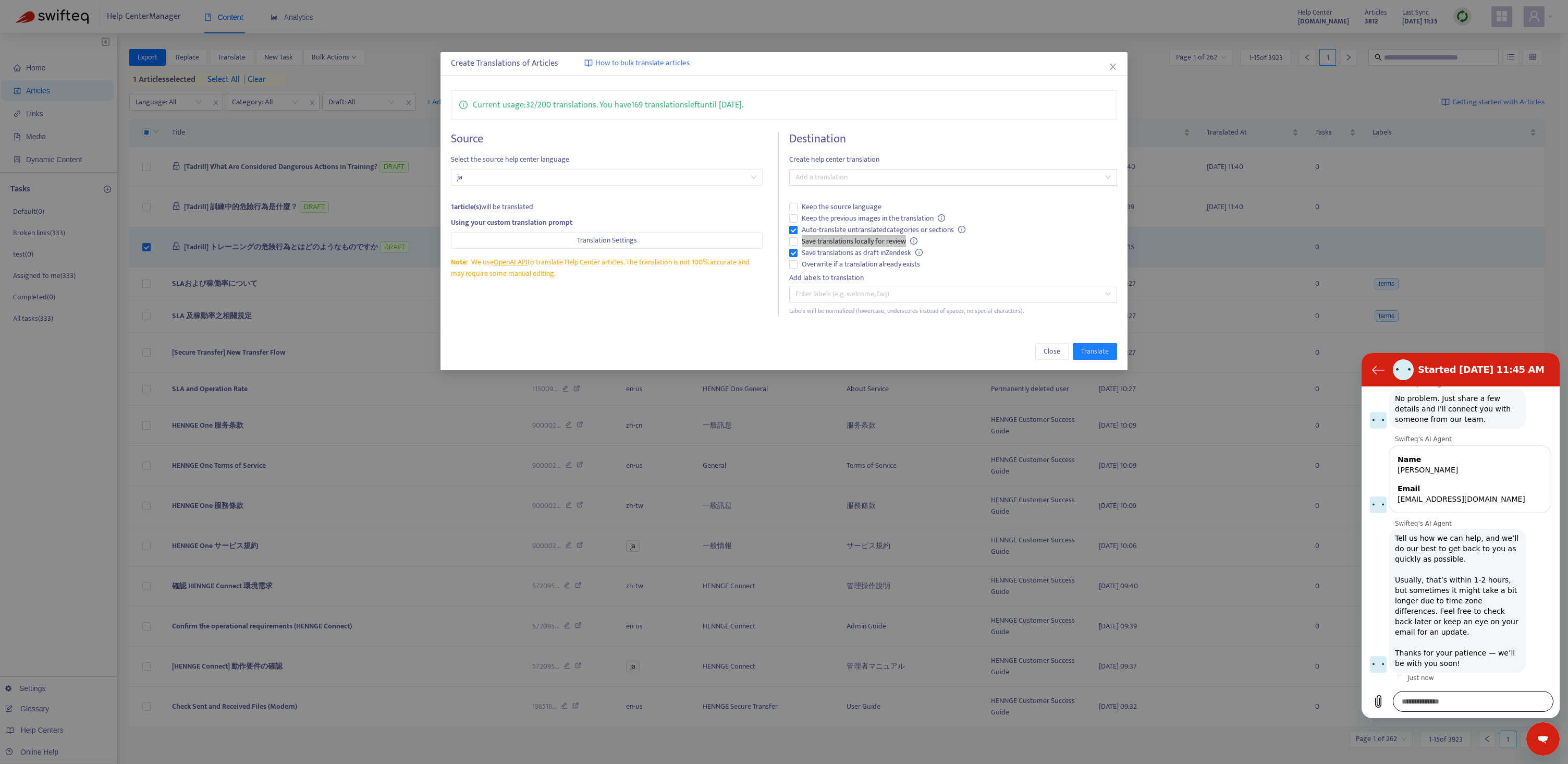
click at [1435, 698] on textarea at bounding box center [1473, 701] width 161 height 21
paste textarea "**********"
type textarea "**********"
type textarea "*"
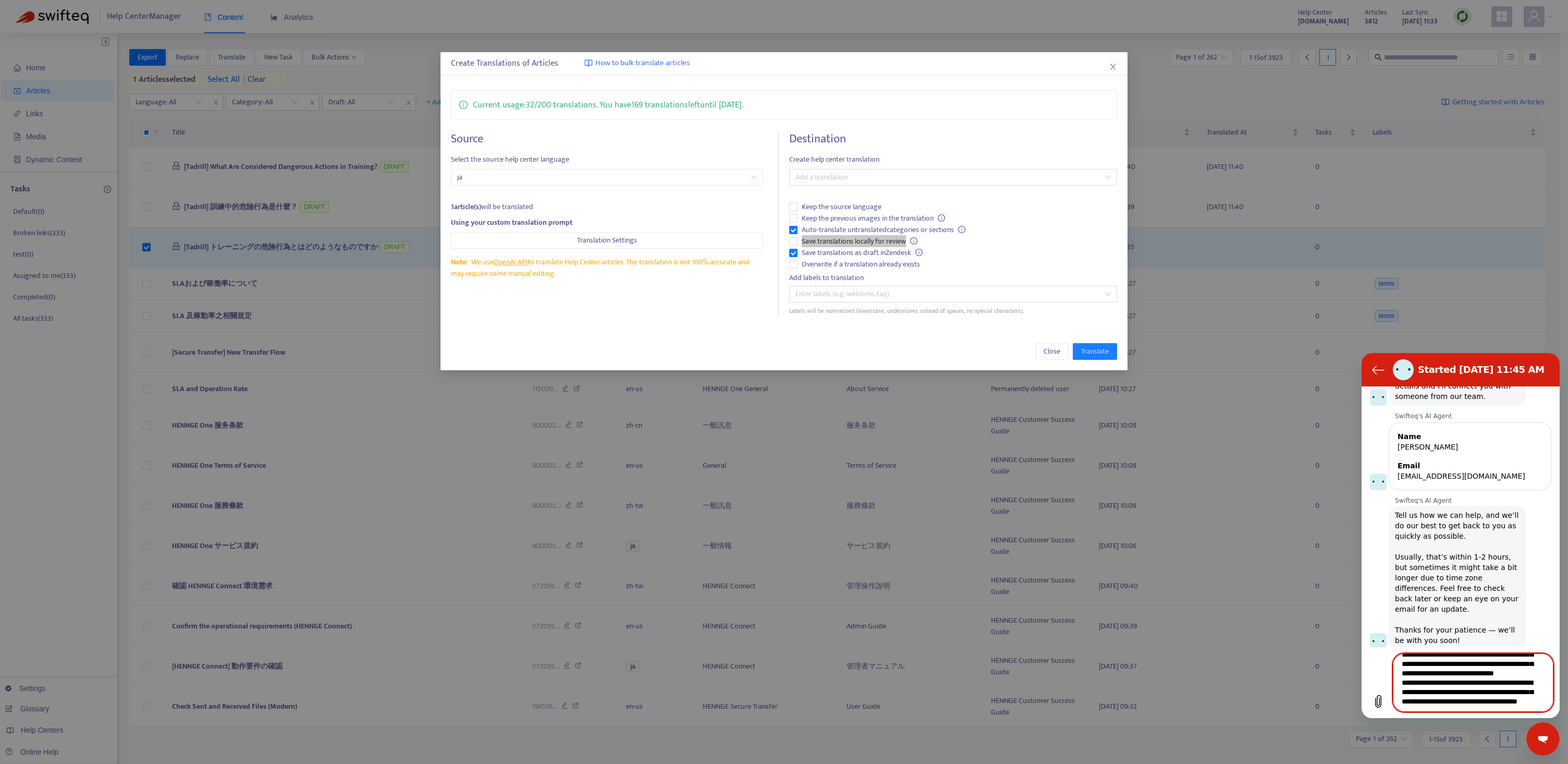
scroll to position [38, 0]
click at [1502, 703] on textarea "**********" at bounding box center [1473, 682] width 161 height 58
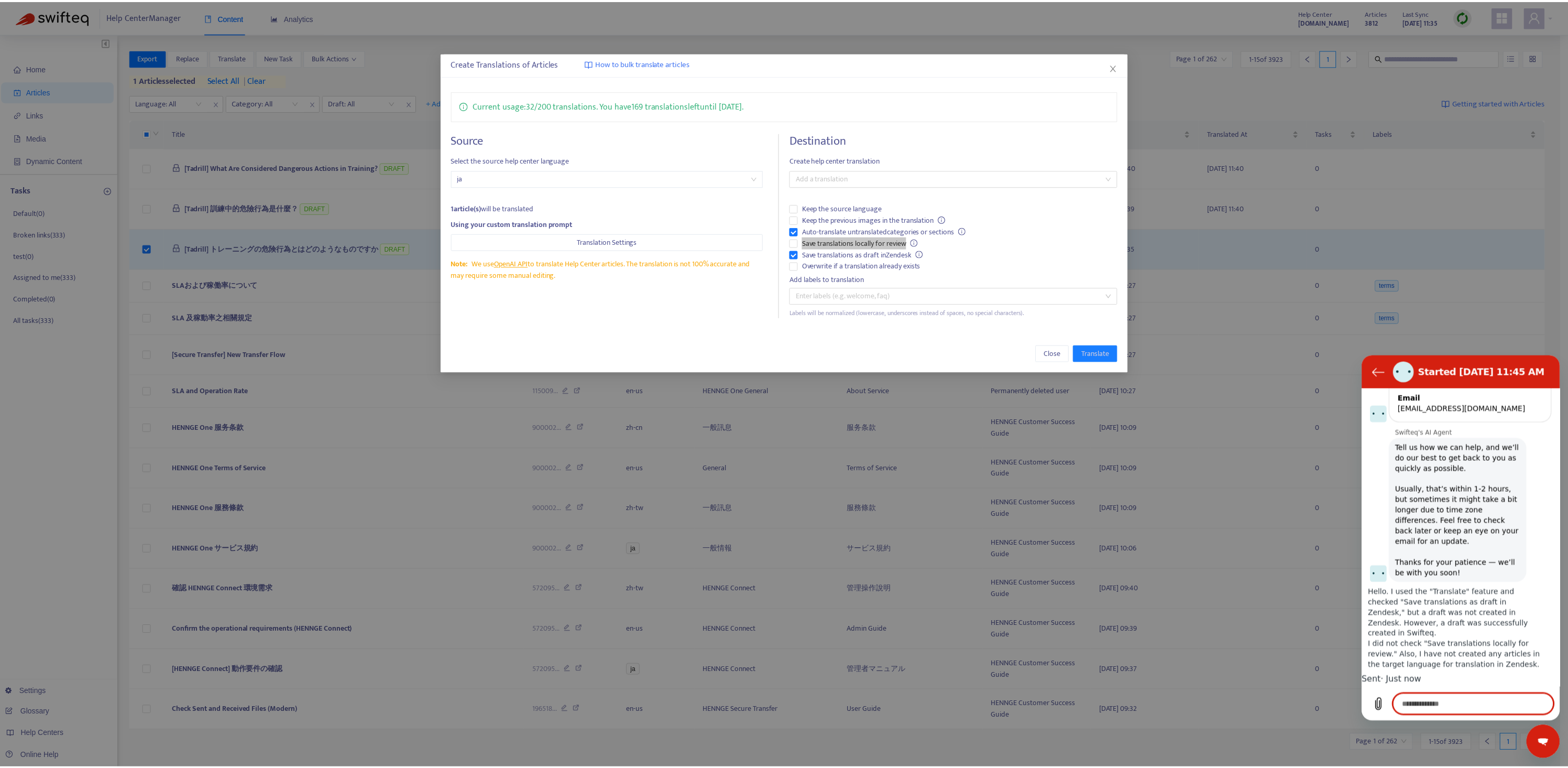
scroll to position [371, 0]
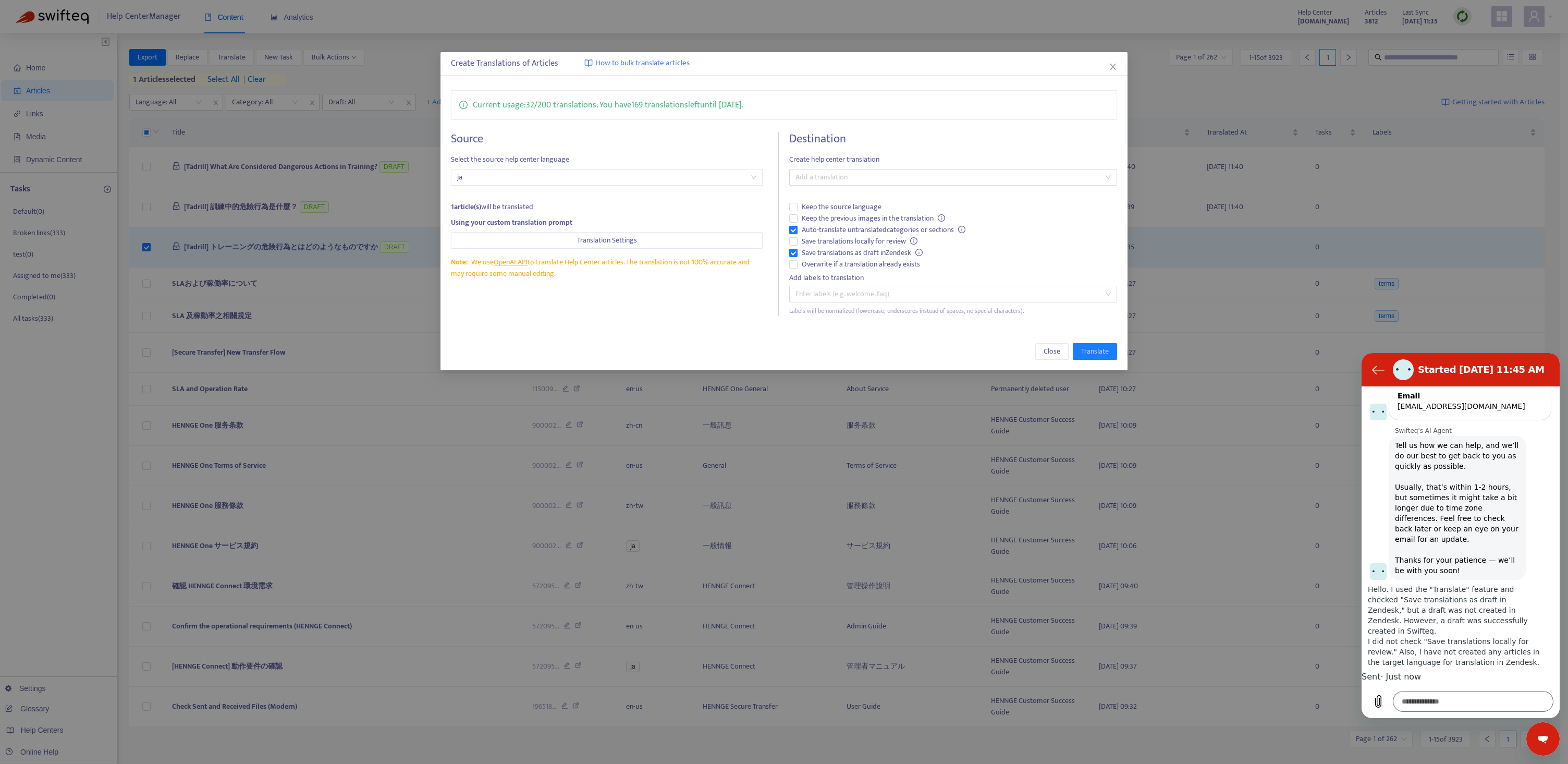
click at [1115, 60] on div "Create Translations of Articles How to bulk translate articles" at bounding box center [784, 63] width 667 height 13
click at [1113, 65] on icon "close" at bounding box center [1113, 67] width 9 height 9
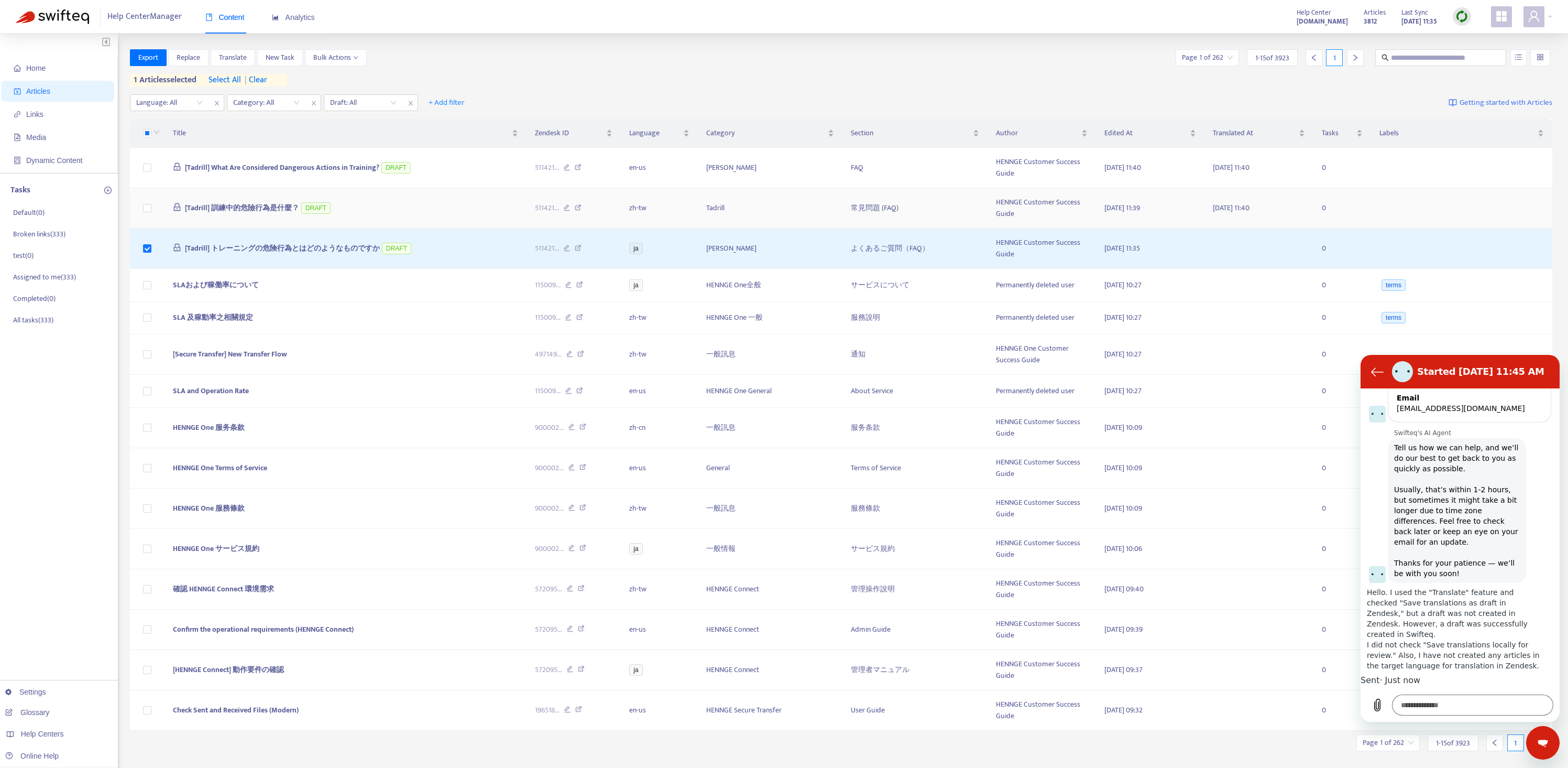
click at [223, 209] on span "[Tadrill] 訓練中的危險行為是什麼？" at bounding box center [242, 208] width 114 height 12
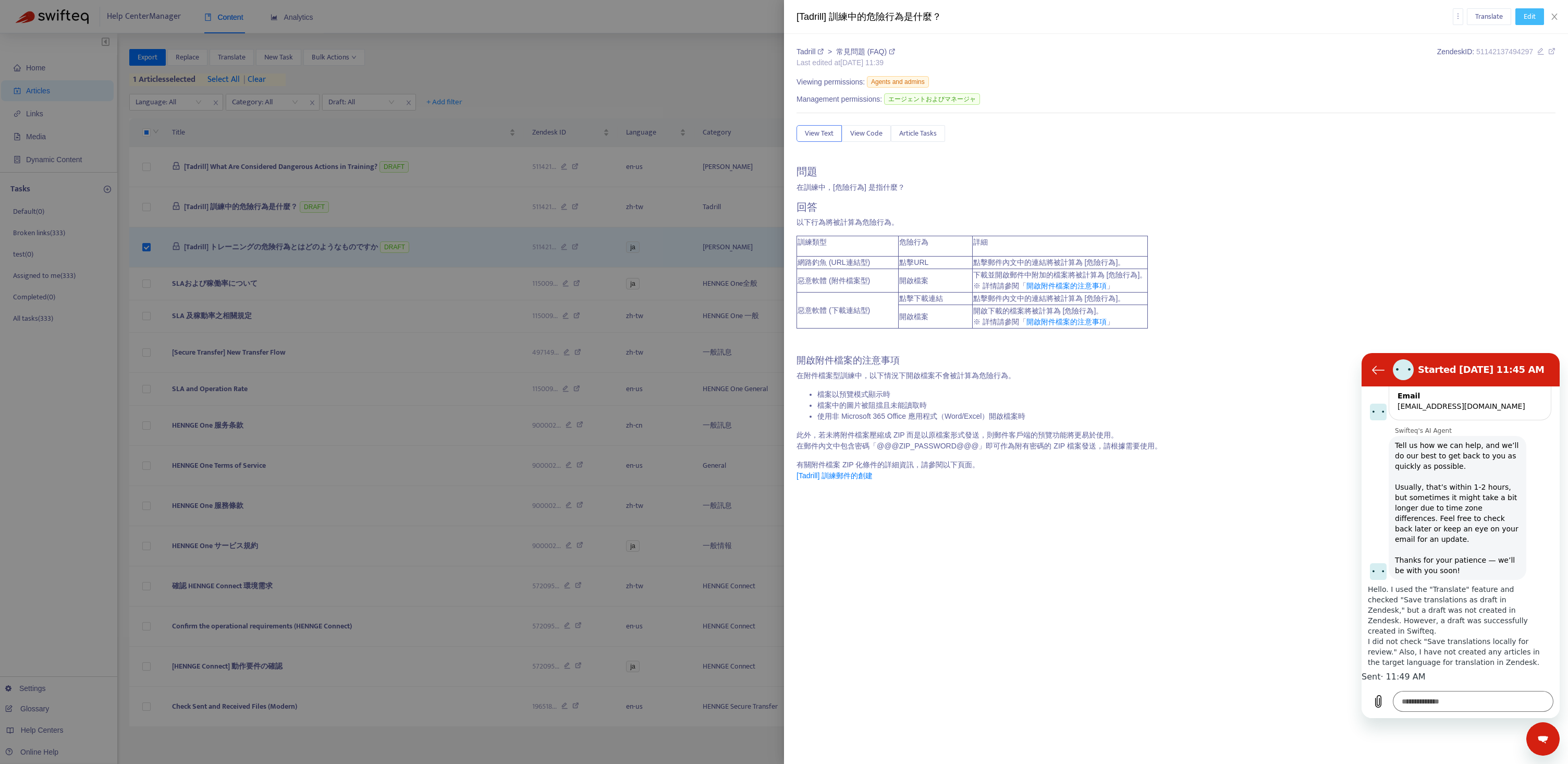
click at [1522, 16] on button "Edit" at bounding box center [1530, 16] width 29 height 16
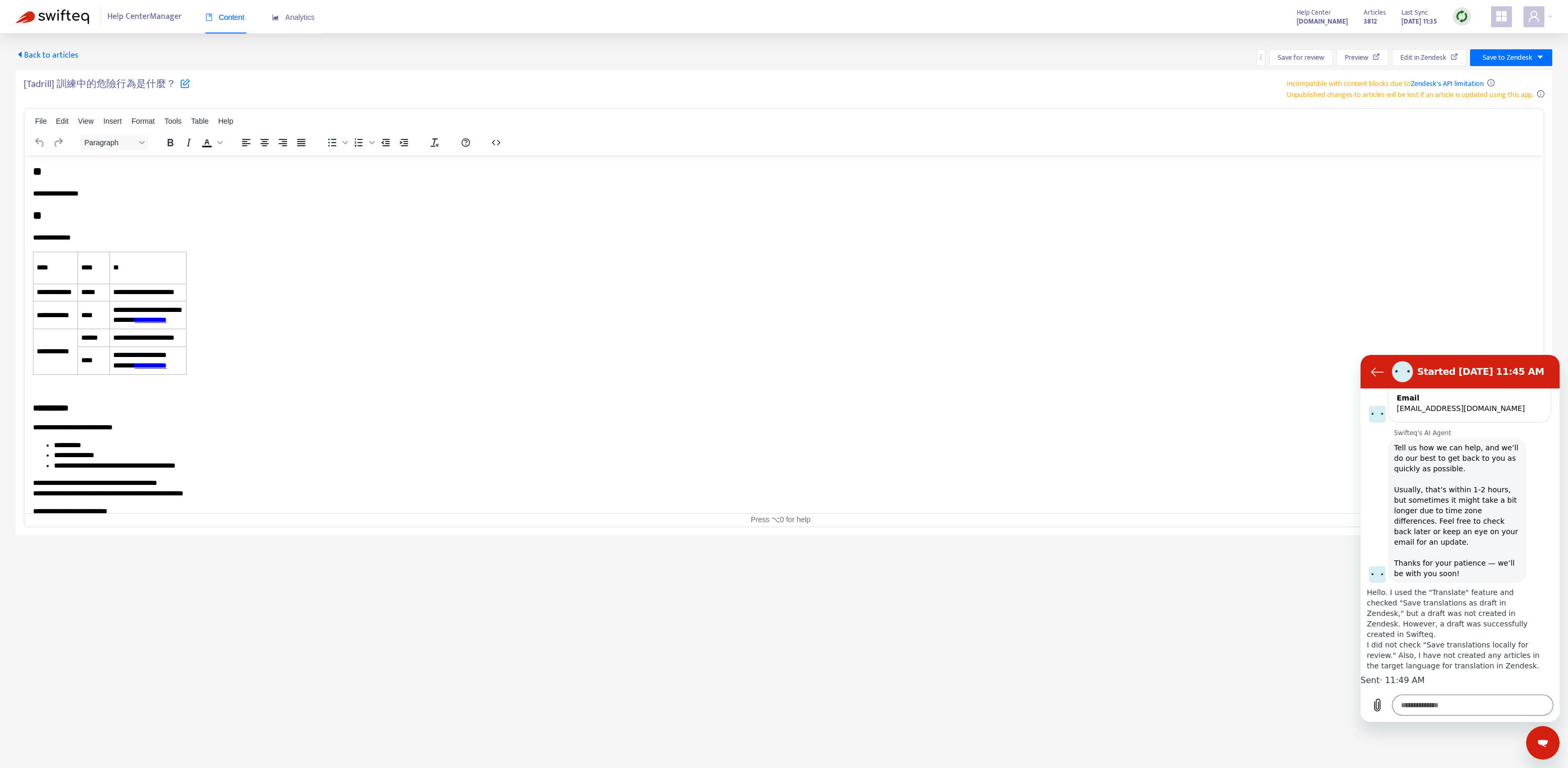
scroll to position [0, 0]
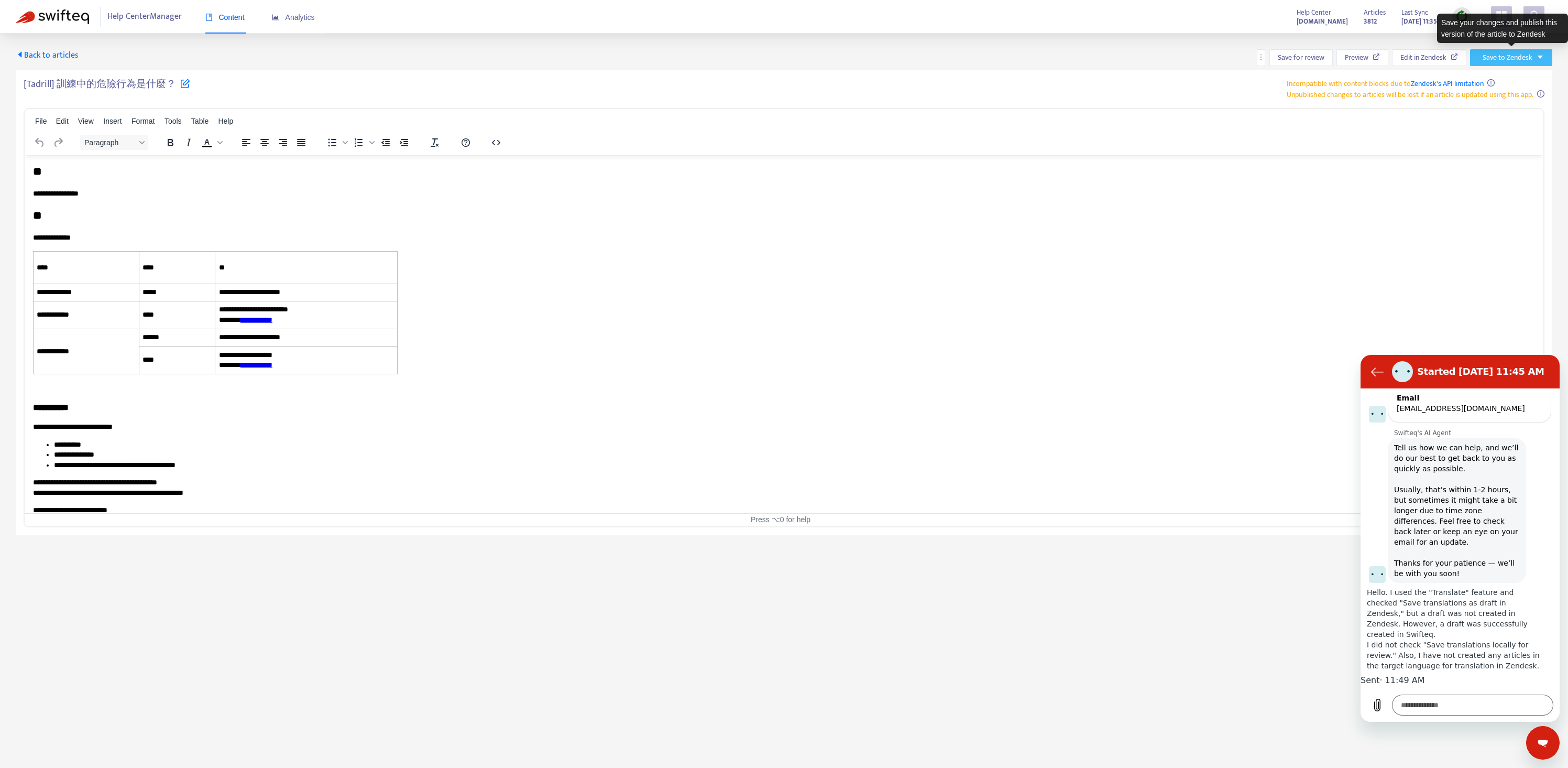
click at [1537, 54] on icon "caret-down" at bounding box center [1540, 57] width 7 height 7
click at [1486, 93] on span "Save as draft" at bounding box center [1499, 95] width 40 height 12
click at [1524, 61] on span "Save to Zendesk" at bounding box center [1507, 58] width 50 height 12
type textarea "*"
click at [1435, 709] on textarea at bounding box center [1473, 705] width 162 height 21
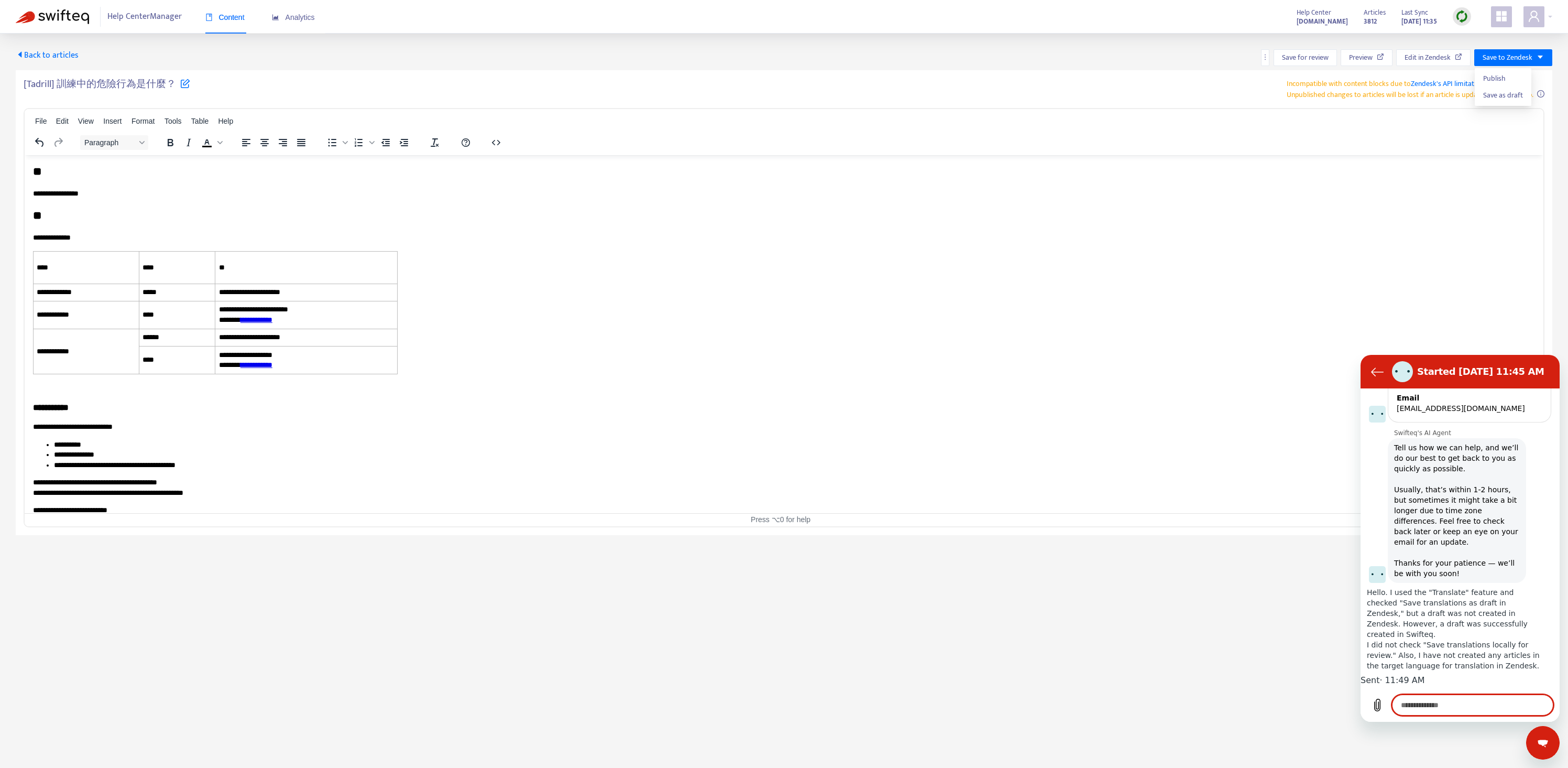
type textarea "**********"
type textarea "*"
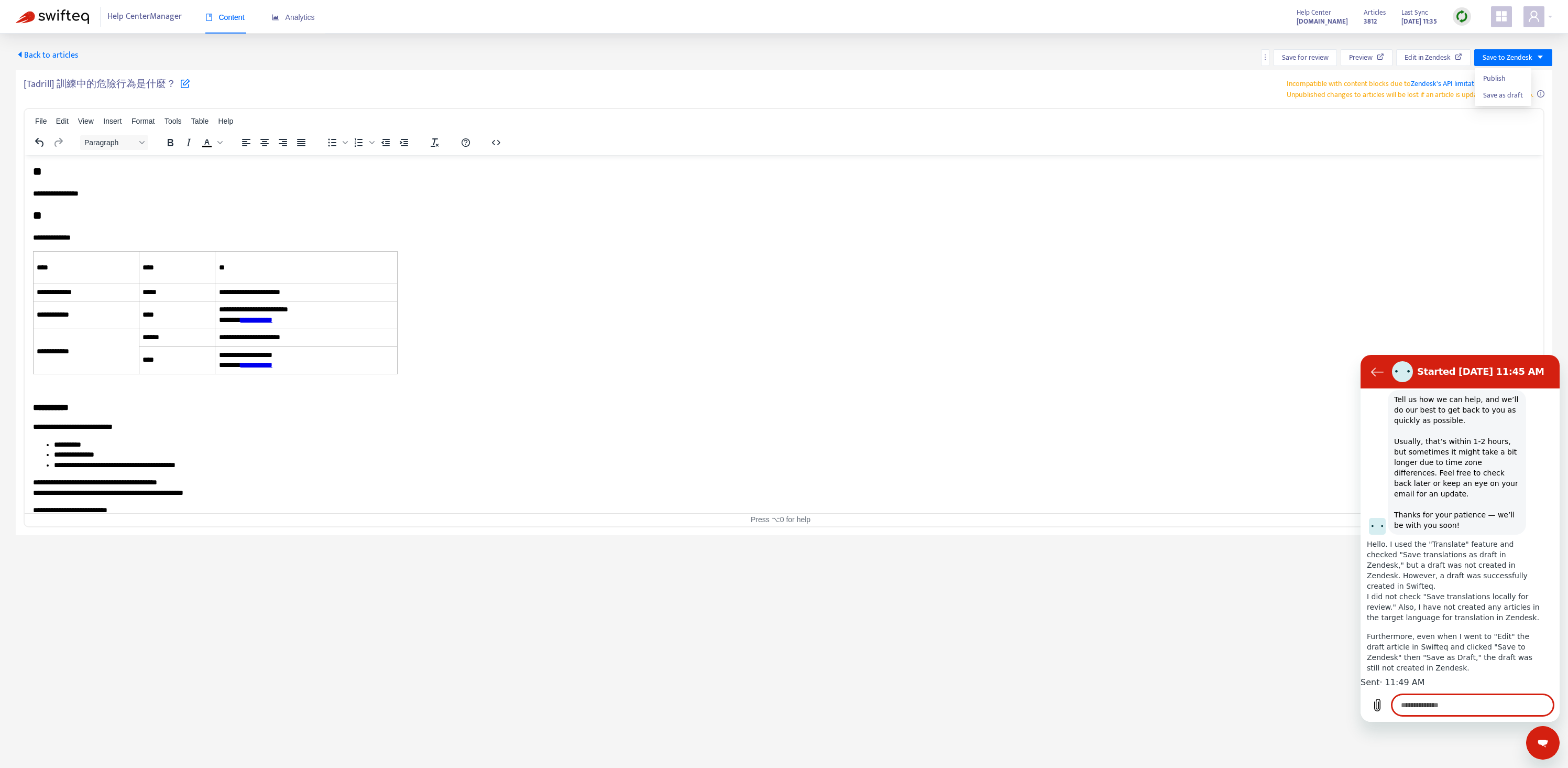
scroll to position [433, 0]
click at [961, 532] on div "[Tadrill] 訓練中的危險行為是什麼？ Incompatible with content blocks due to Zendesk's API li…" at bounding box center [784, 303] width 1537 height 465
type textarea "*"
